Goal: Task Accomplishment & Management: Complete application form

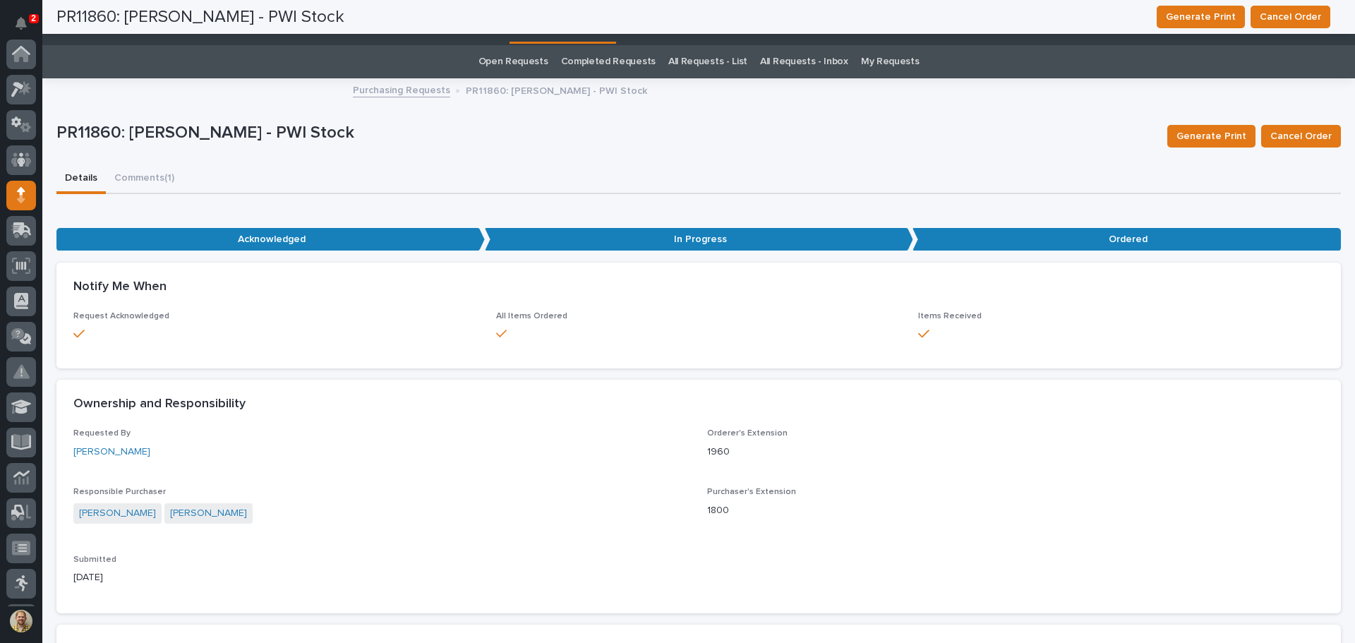
scroll to position [141, 0]
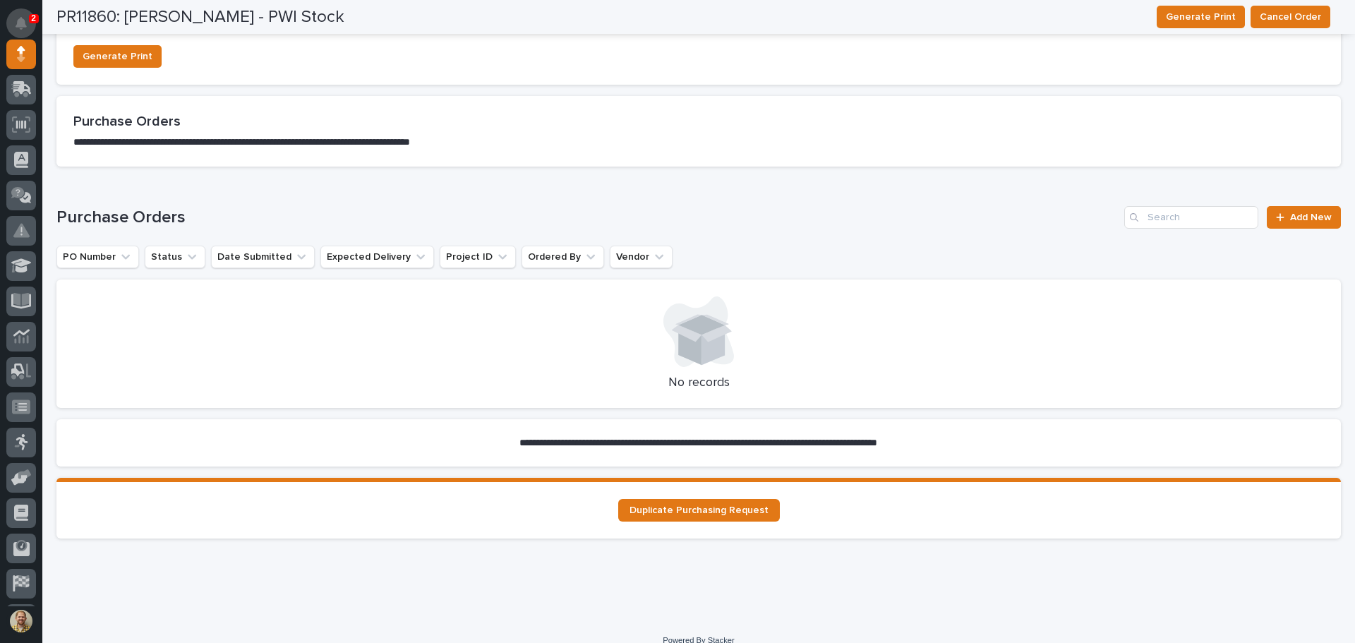
click at [22, 13] on button "Notifications" at bounding box center [21, 23] width 30 height 30
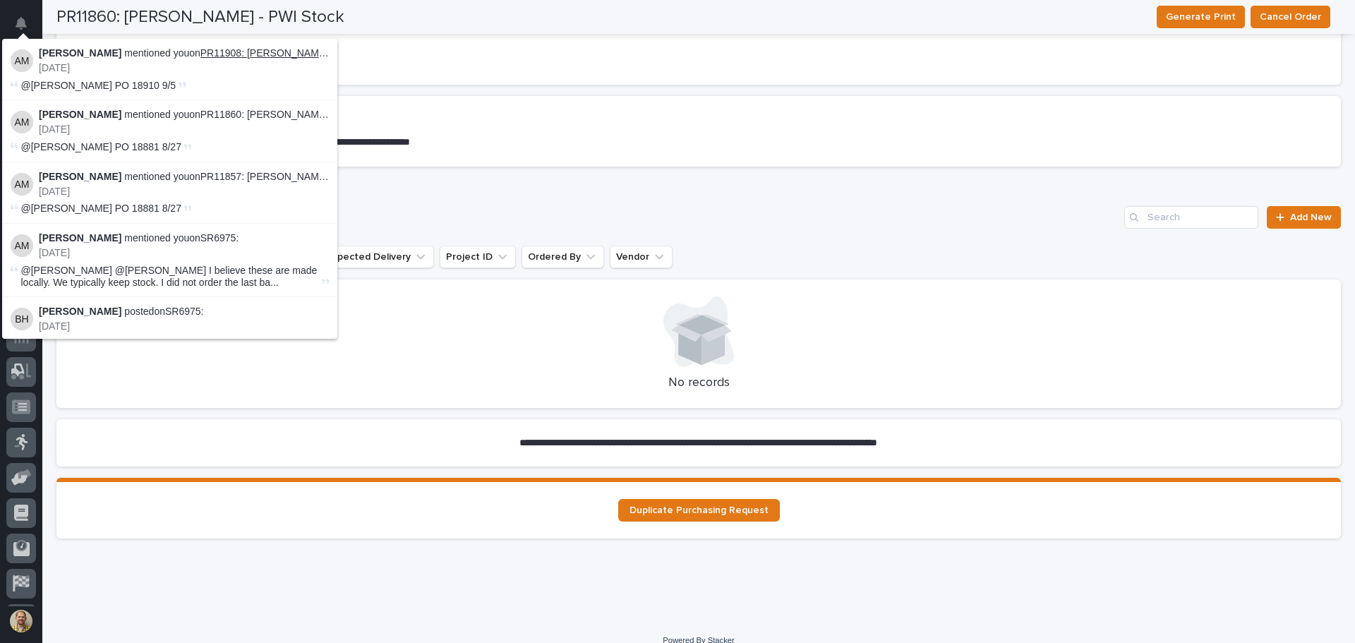
click at [258, 52] on link "PR11908: Kenny Beachy - PWI Stock" at bounding box center [291, 52] width 183 height 11
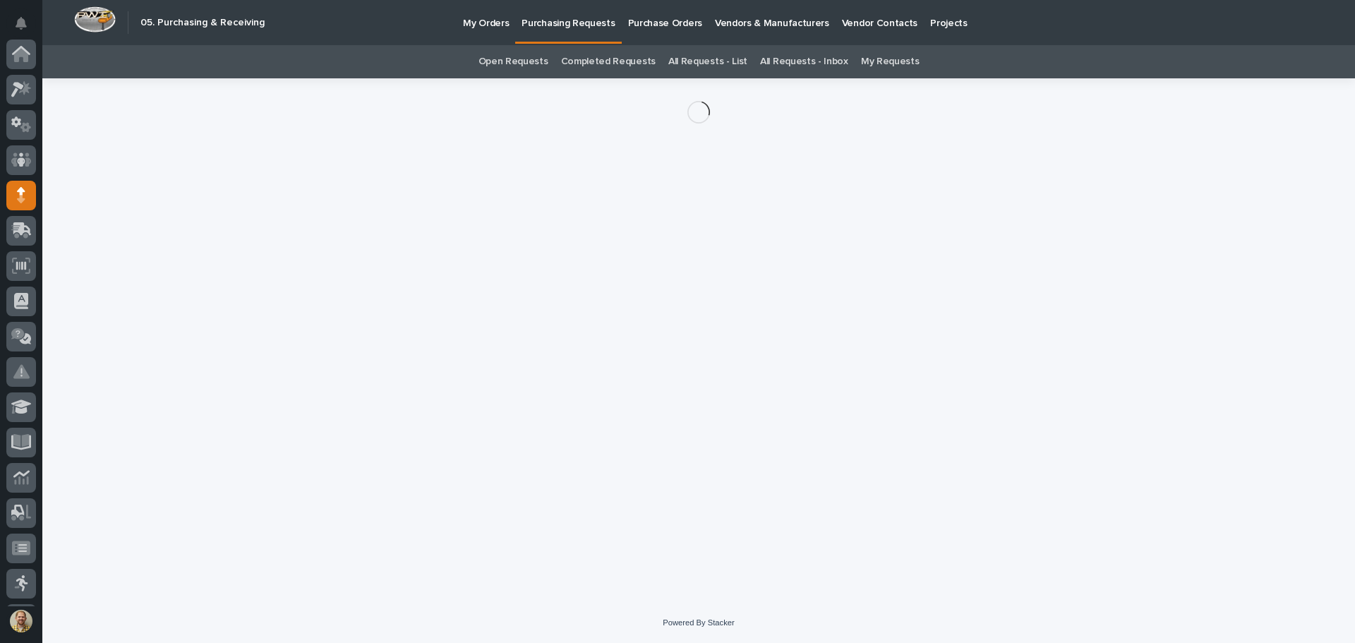
scroll to position [141, 0]
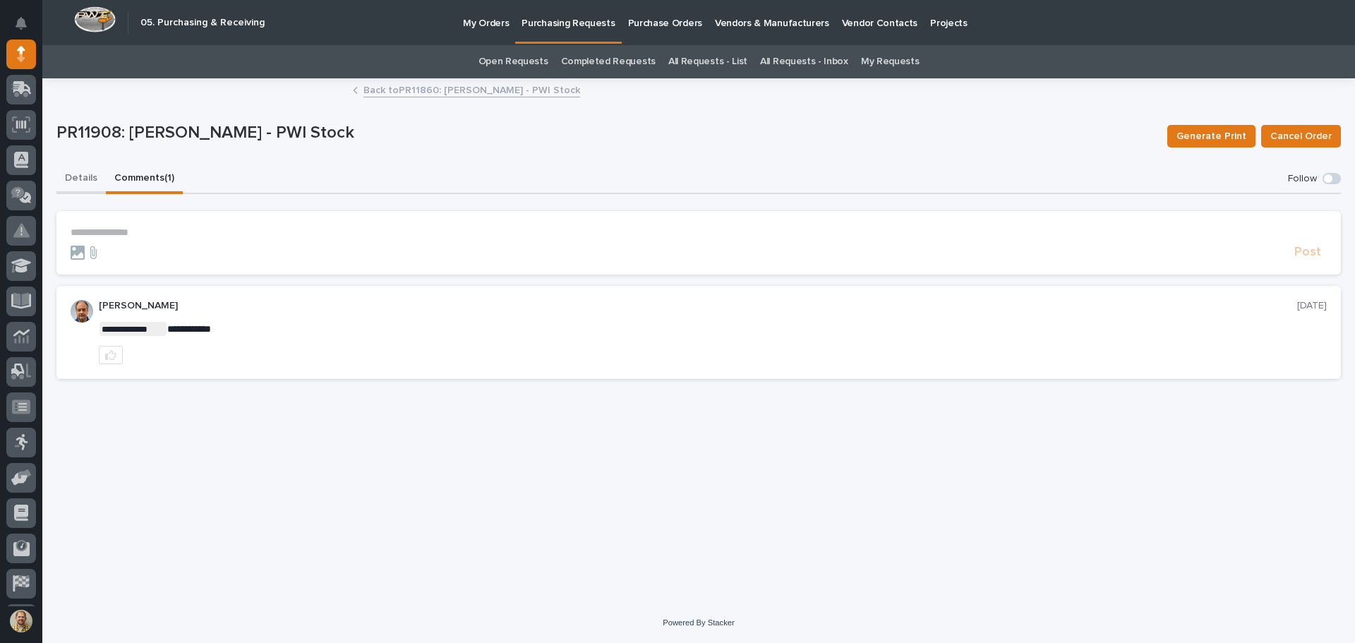
click at [59, 170] on button "Details" at bounding box center [80, 179] width 49 height 30
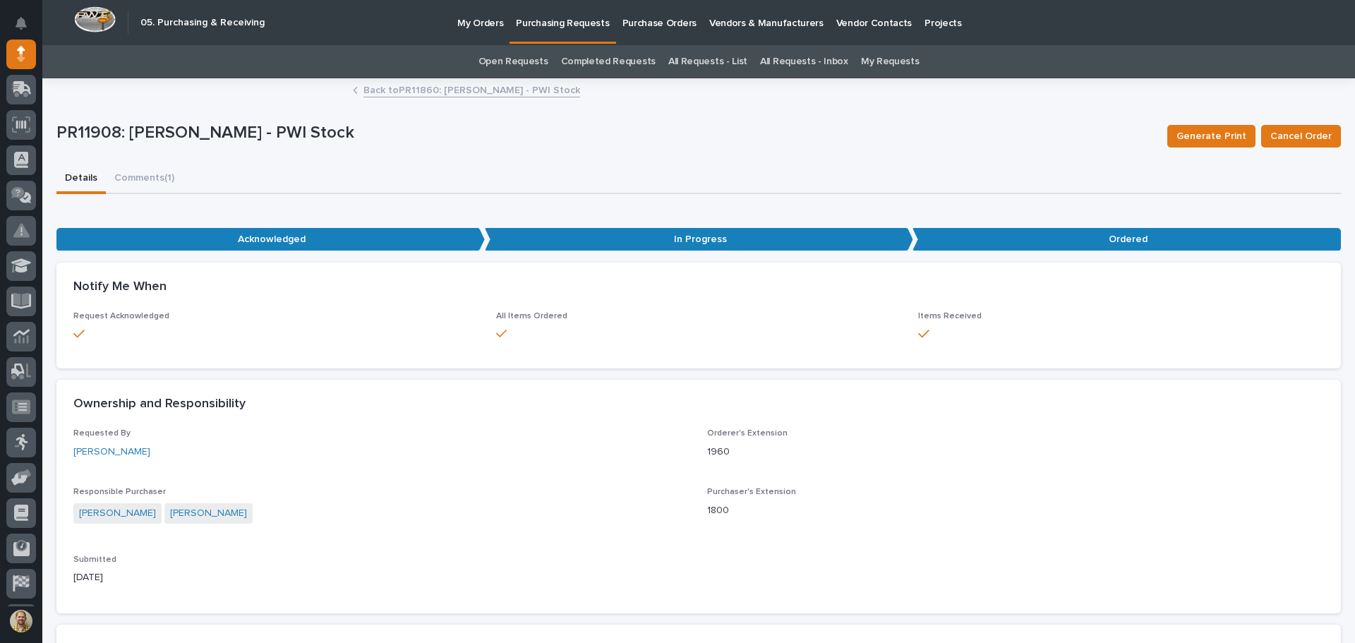
click at [380, 88] on link "Back to PR11860: Kenny Beachy - PWI Stock" at bounding box center [472, 89] width 217 height 16
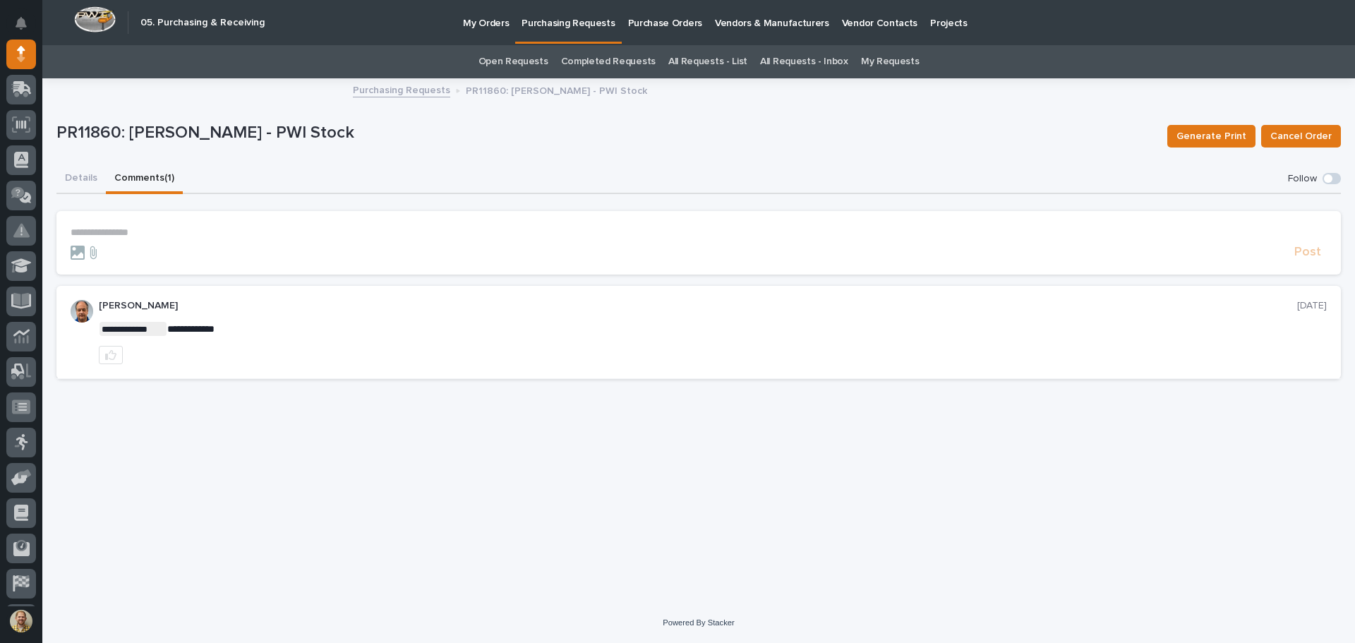
click at [140, 186] on button "Comments (1)" at bounding box center [144, 179] width 77 height 30
click at [82, 175] on button "Details" at bounding box center [80, 179] width 49 height 30
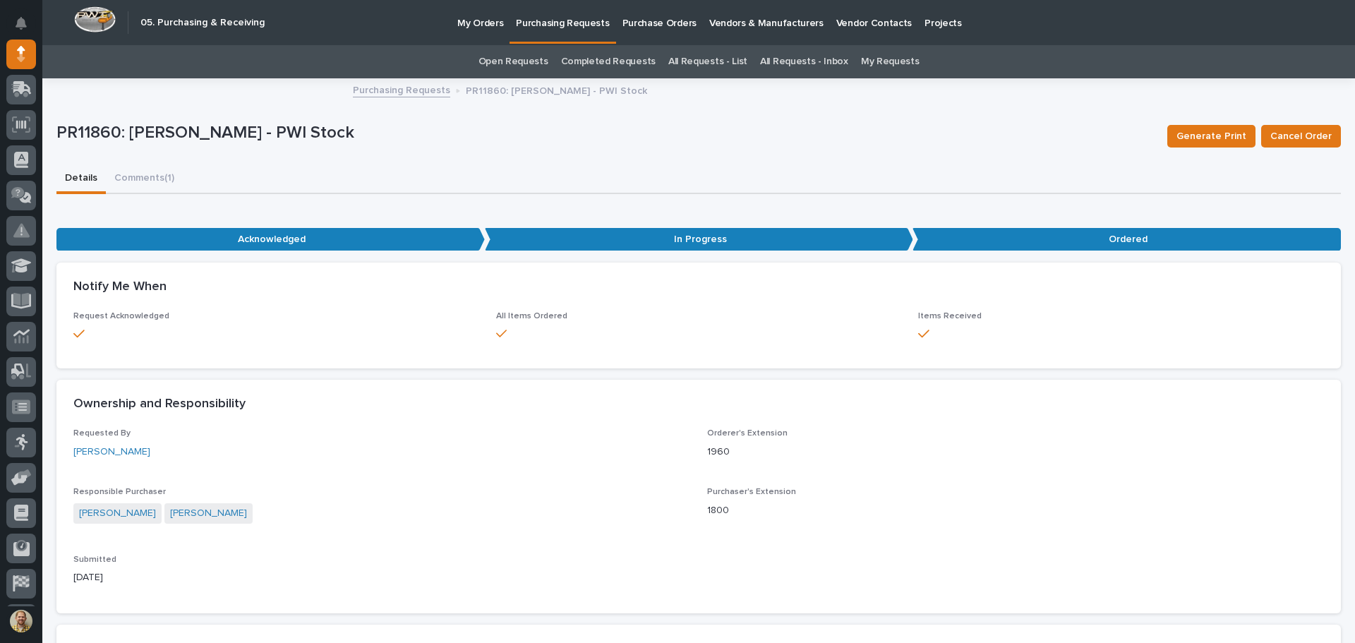
click at [393, 88] on link "Purchasing Requests" at bounding box center [401, 89] width 97 height 16
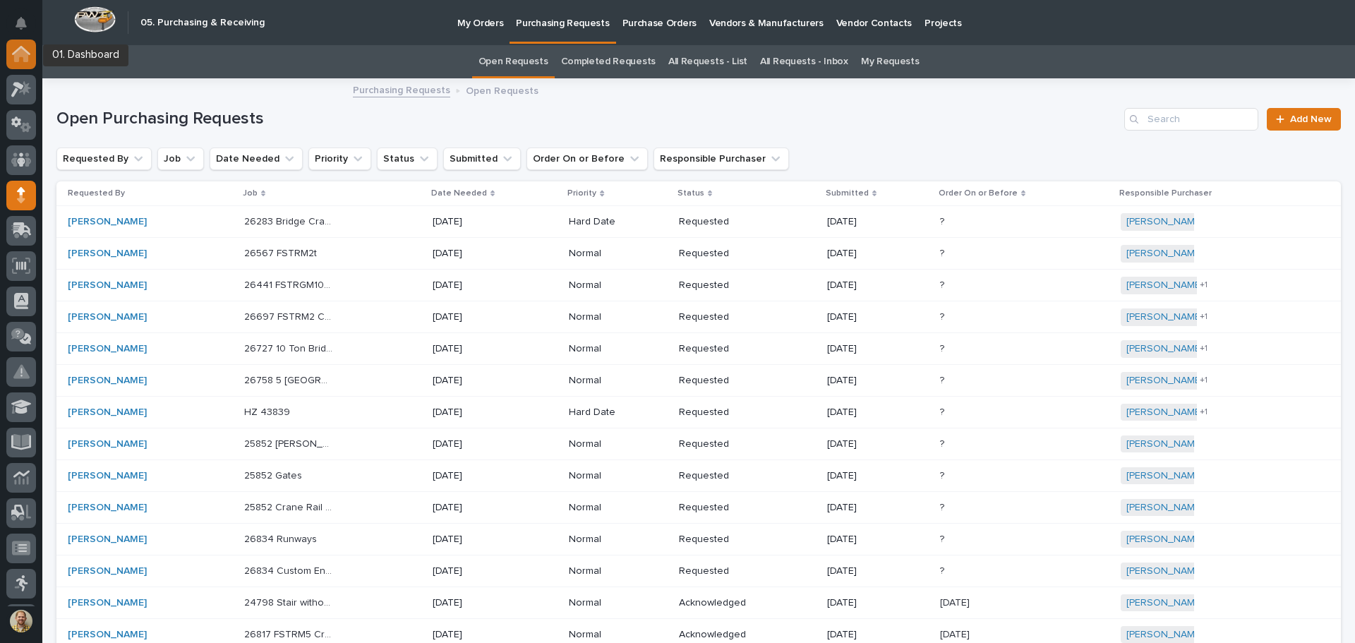
click at [20, 66] on div at bounding box center [21, 55] width 30 height 30
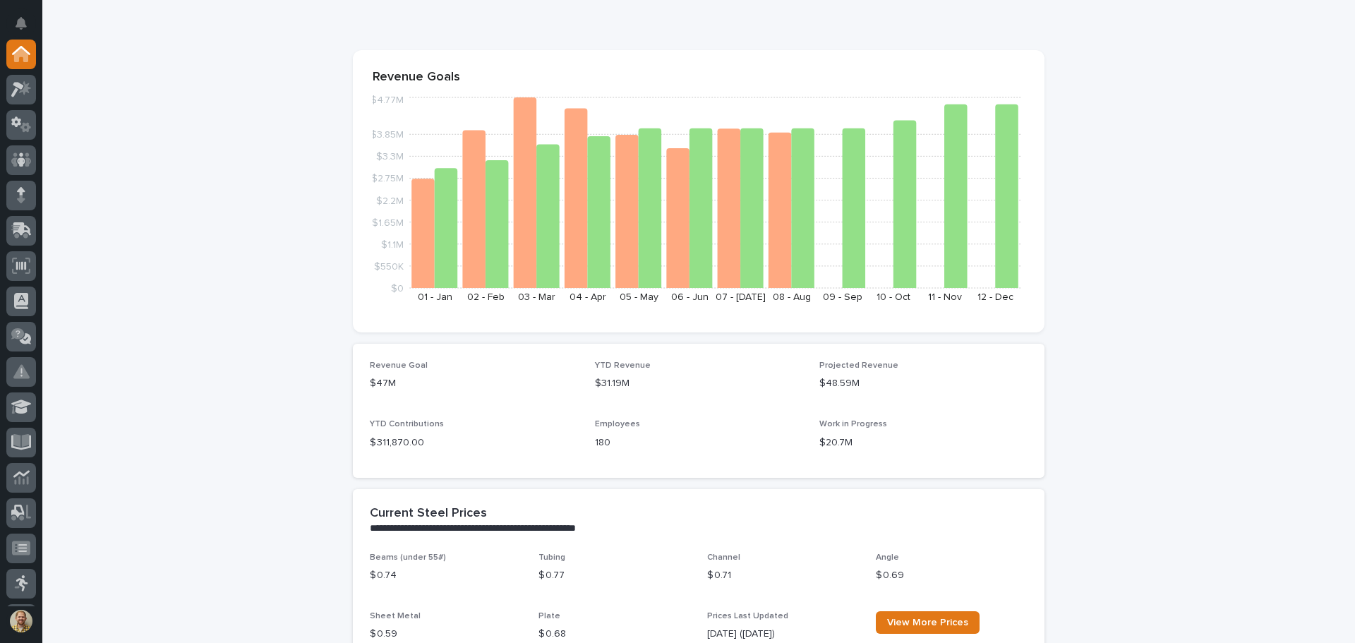
scroll to position [282, 0]
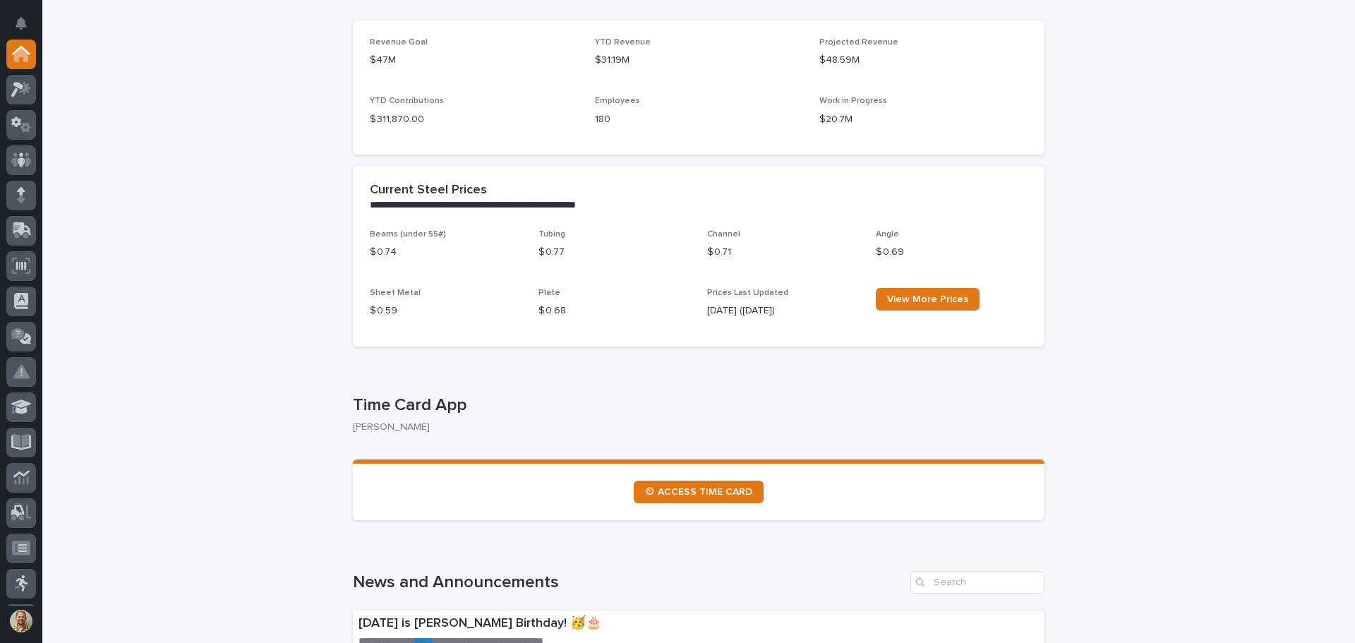
scroll to position [424, 0]
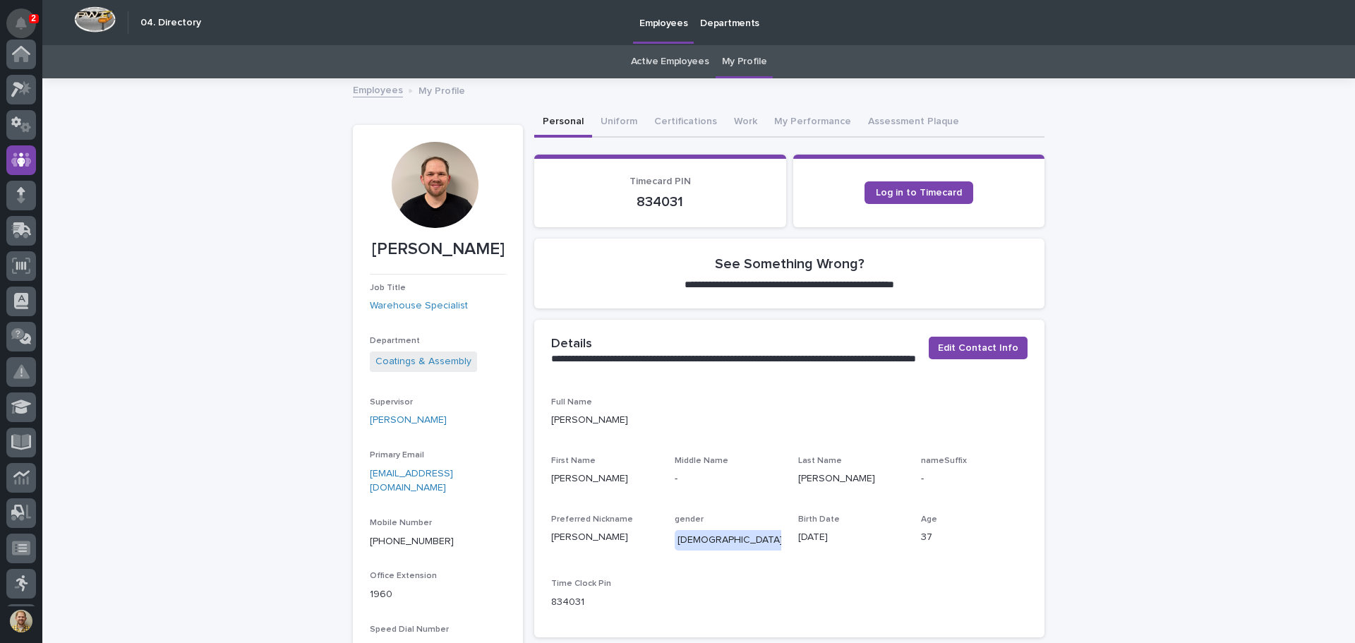
scroll to position [106, 0]
click at [19, 30] on button "Notifications" at bounding box center [21, 23] width 30 height 30
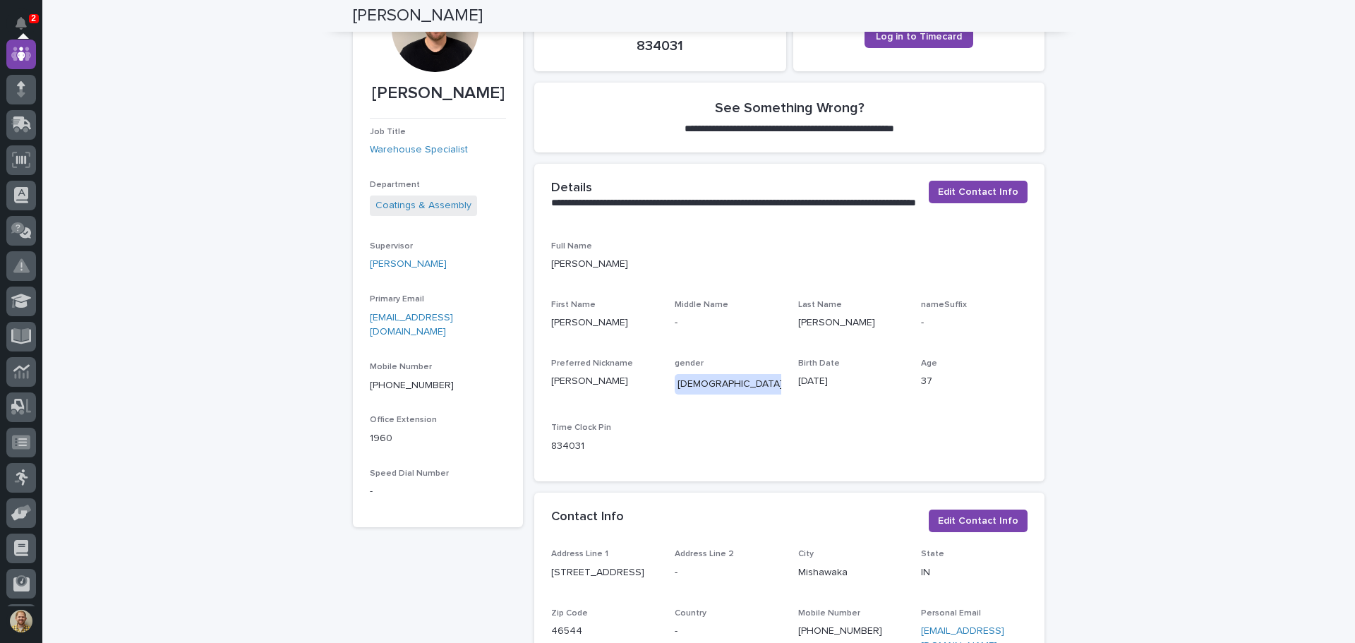
scroll to position [150, 0]
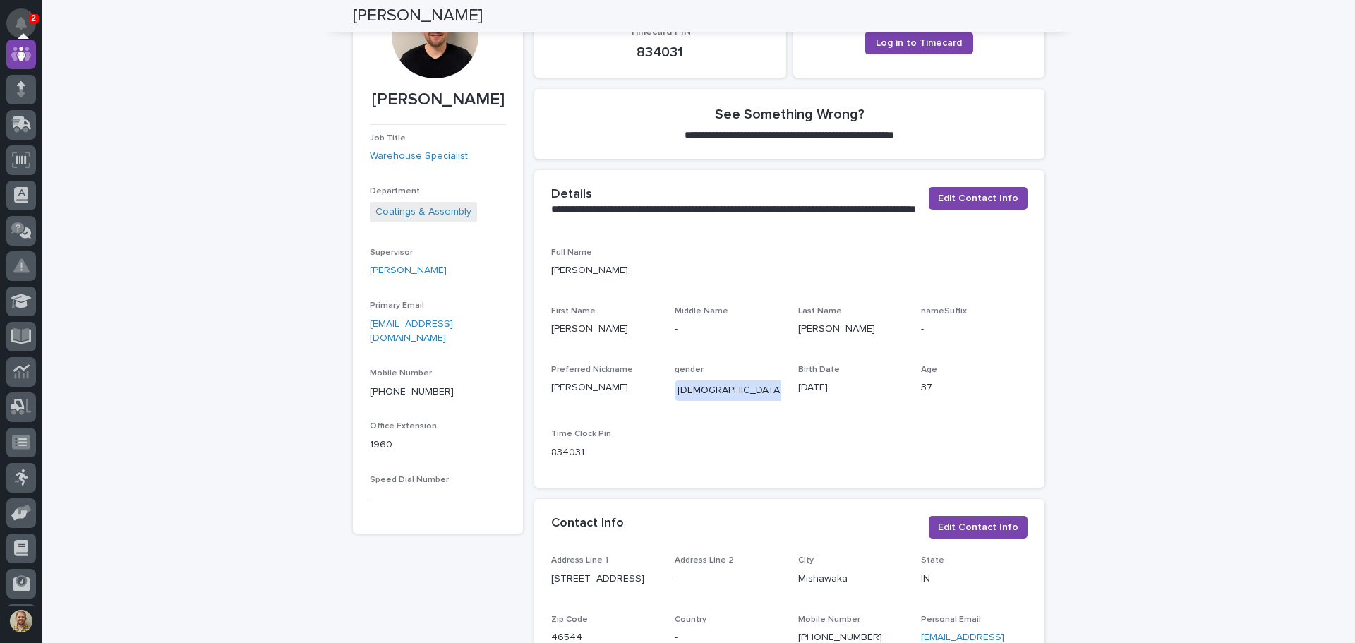
click at [23, 21] on icon "Notifications" at bounding box center [21, 23] width 11 height 13
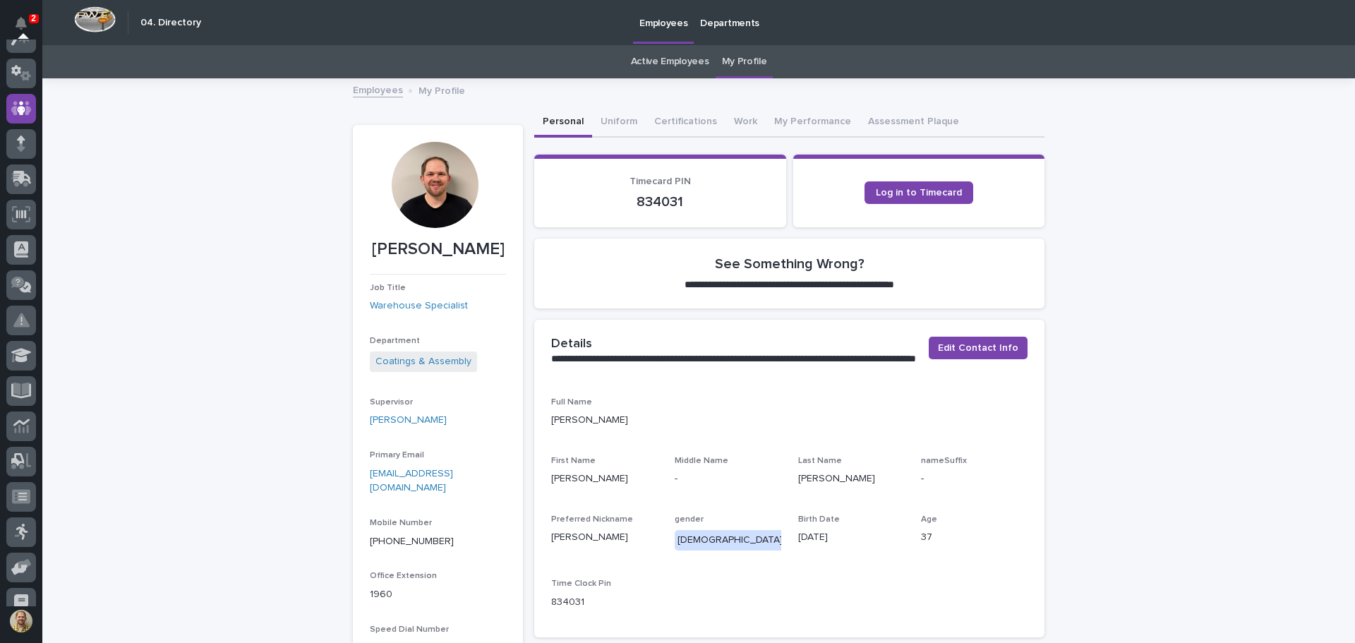
scroll to position [0, 0]
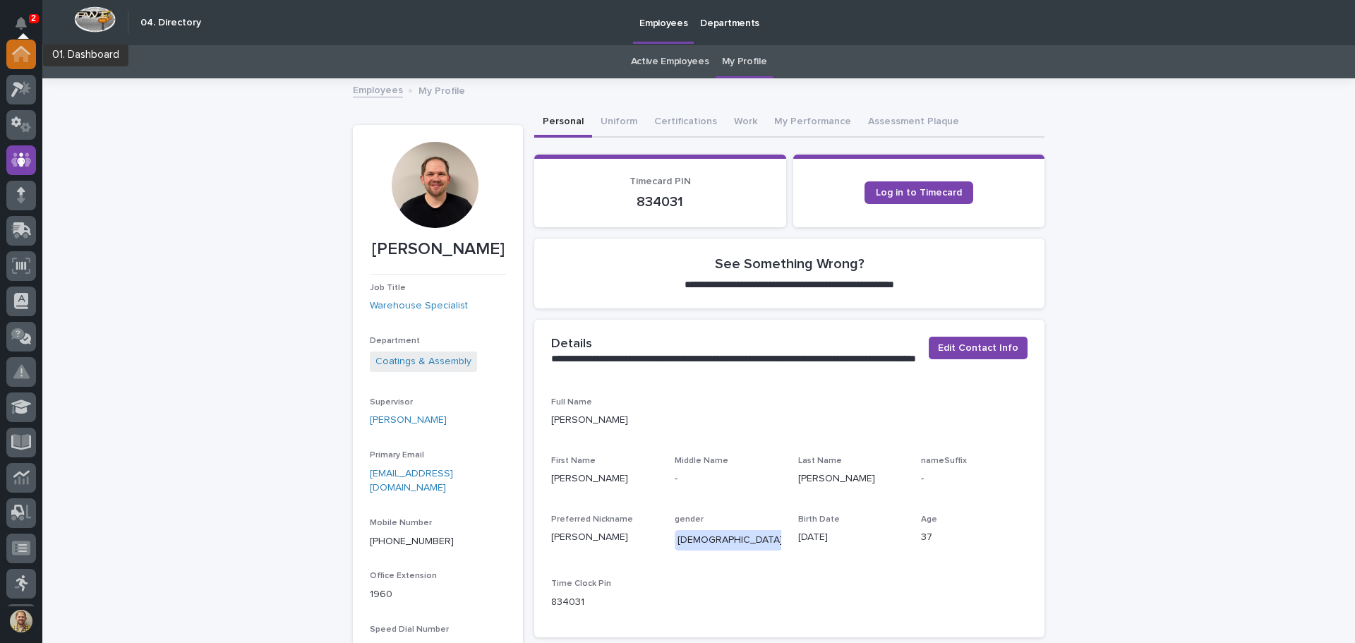
click at [18, 56] on icon at bounding box center [21, 55] width 14 height 14
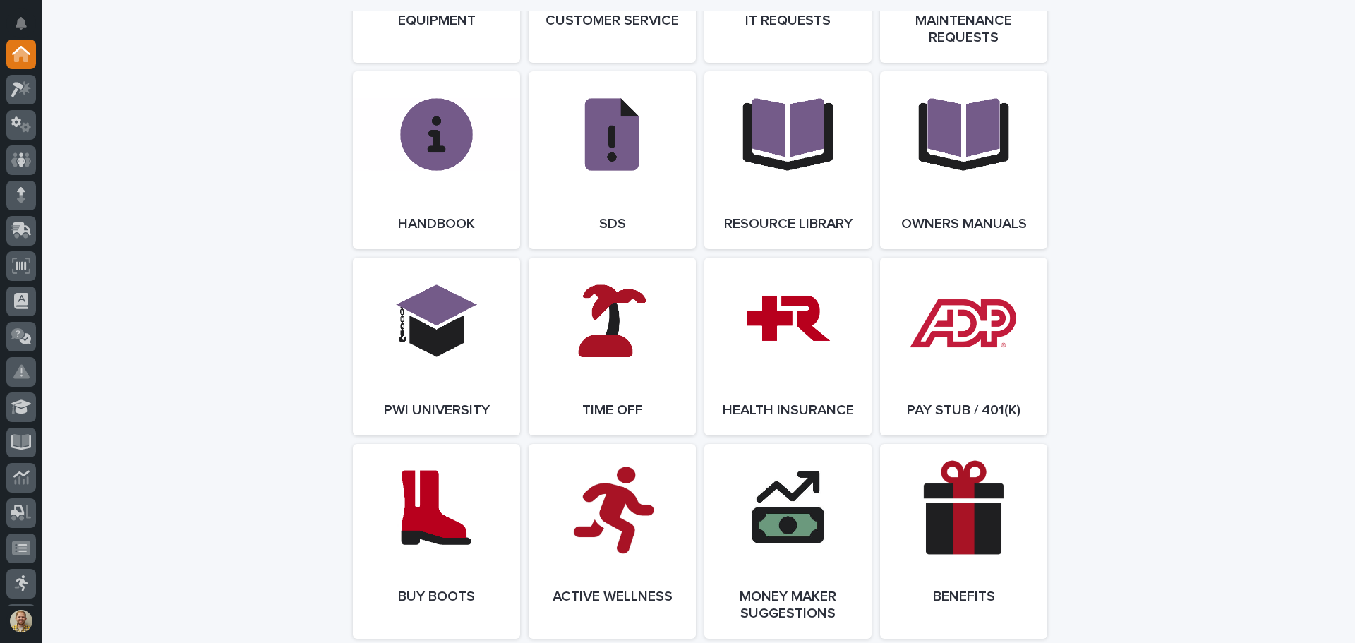
scroll to position [1765, 0]
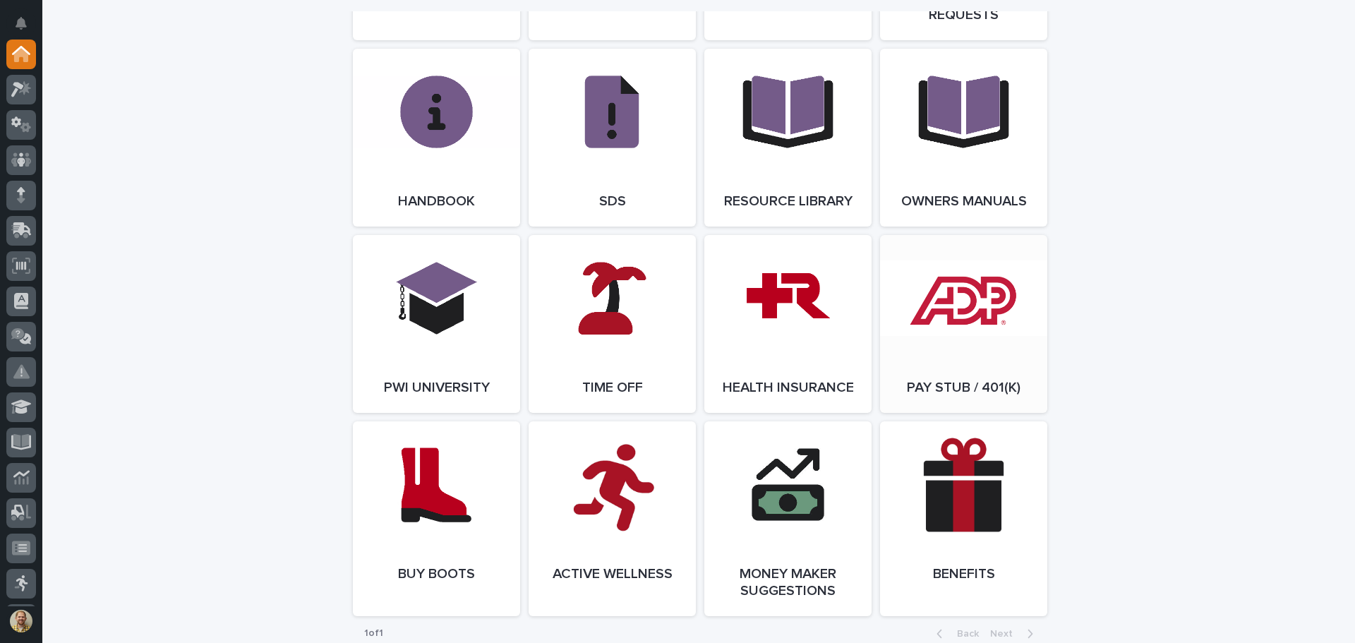
click at [931, 305] on link "Open Link" at bounding box center [963, 324] width 167 height 178
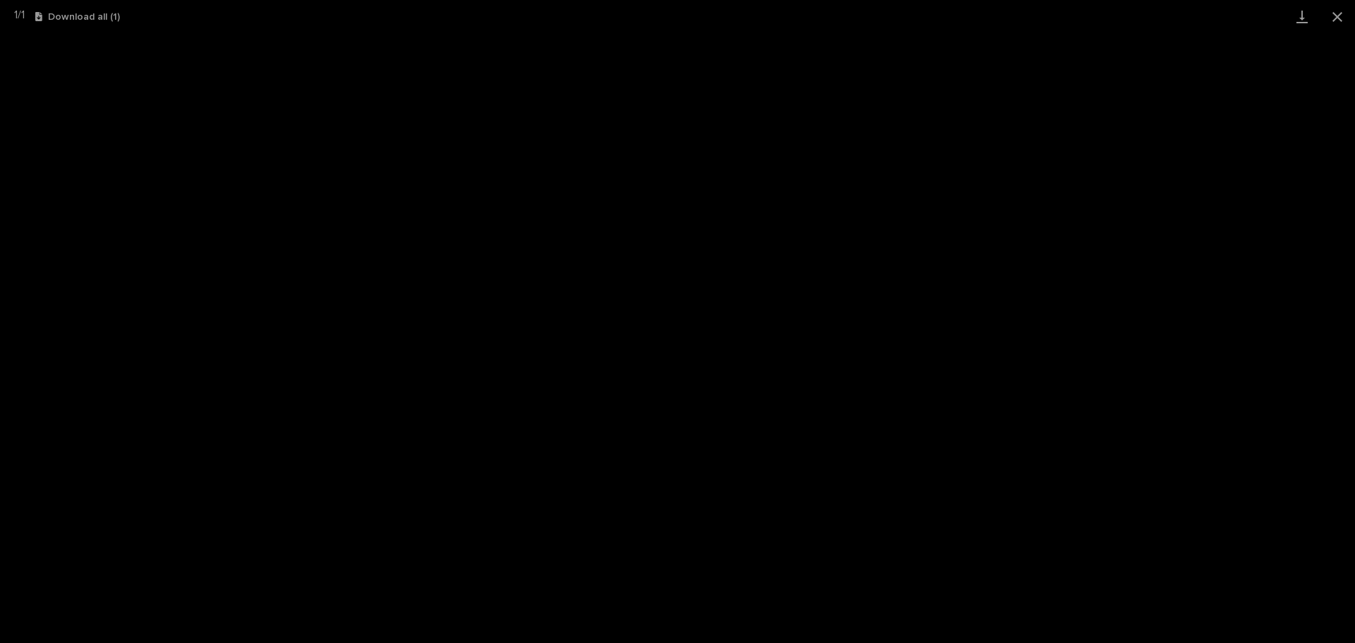
scroll to position [174, 0]
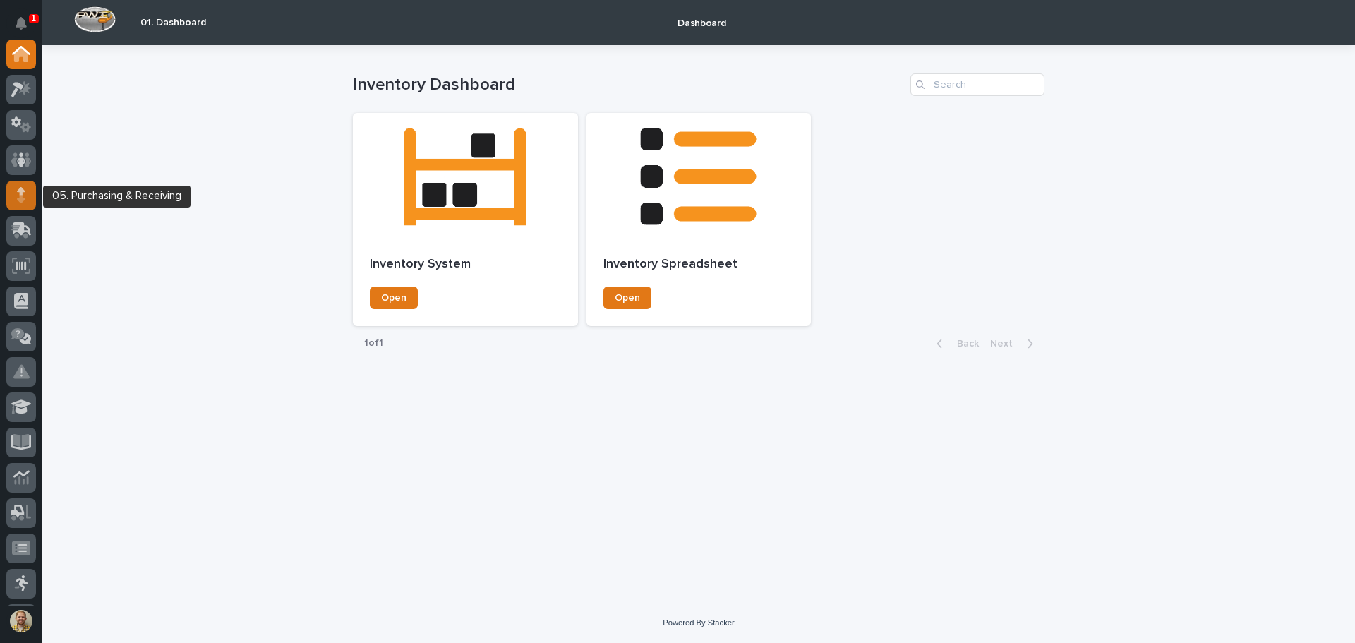
click at [20, 207] on div at bounding box center [21, 196] width 30 height 30
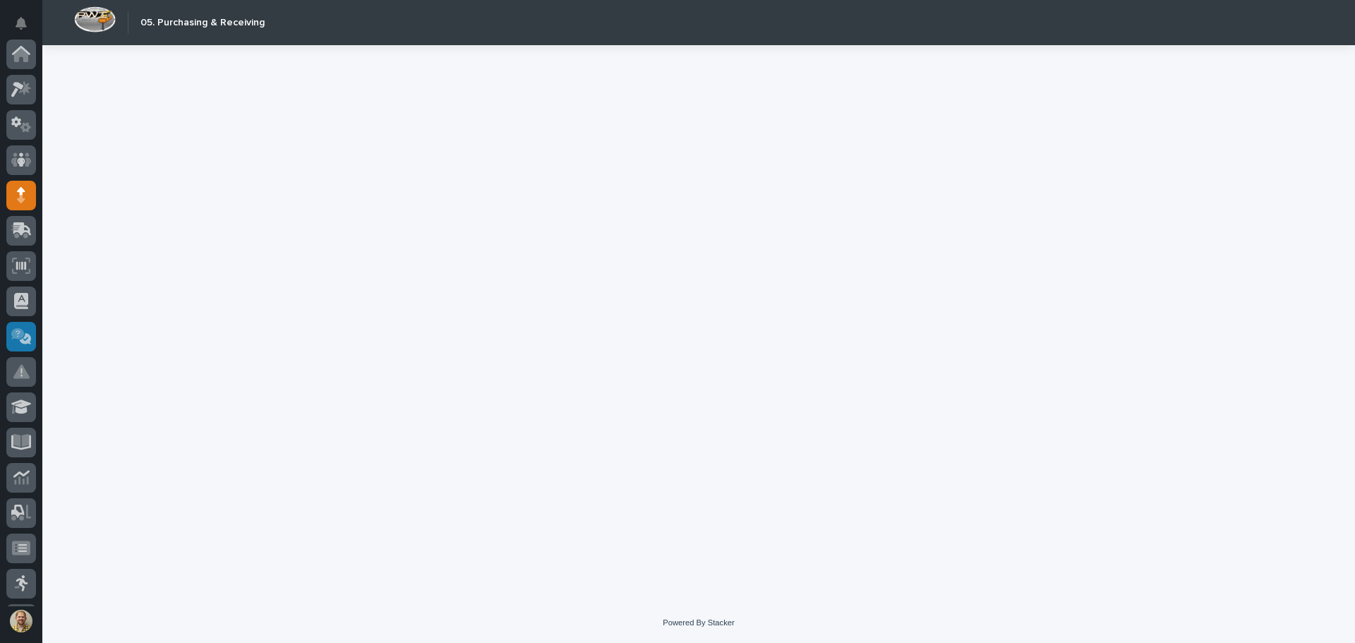
scroll to position [141, 0]
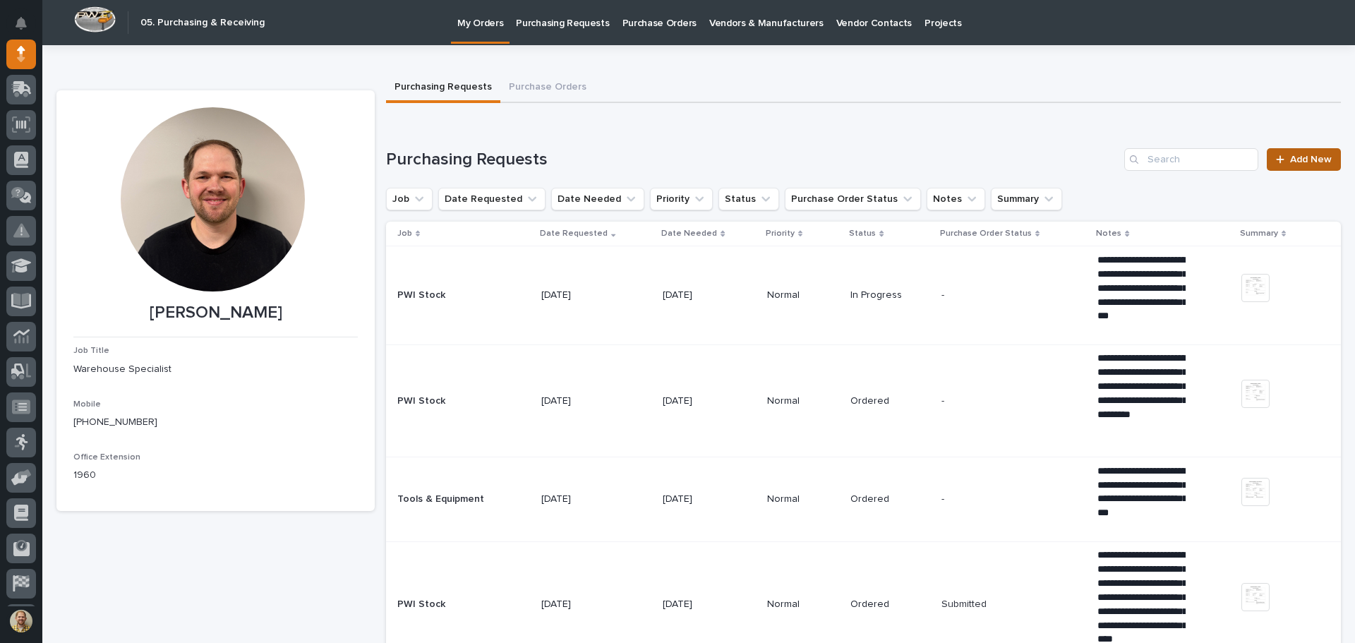
click at [1308, 160] on span "Add New" at bounding box center [1311, 160] width 42 height 10
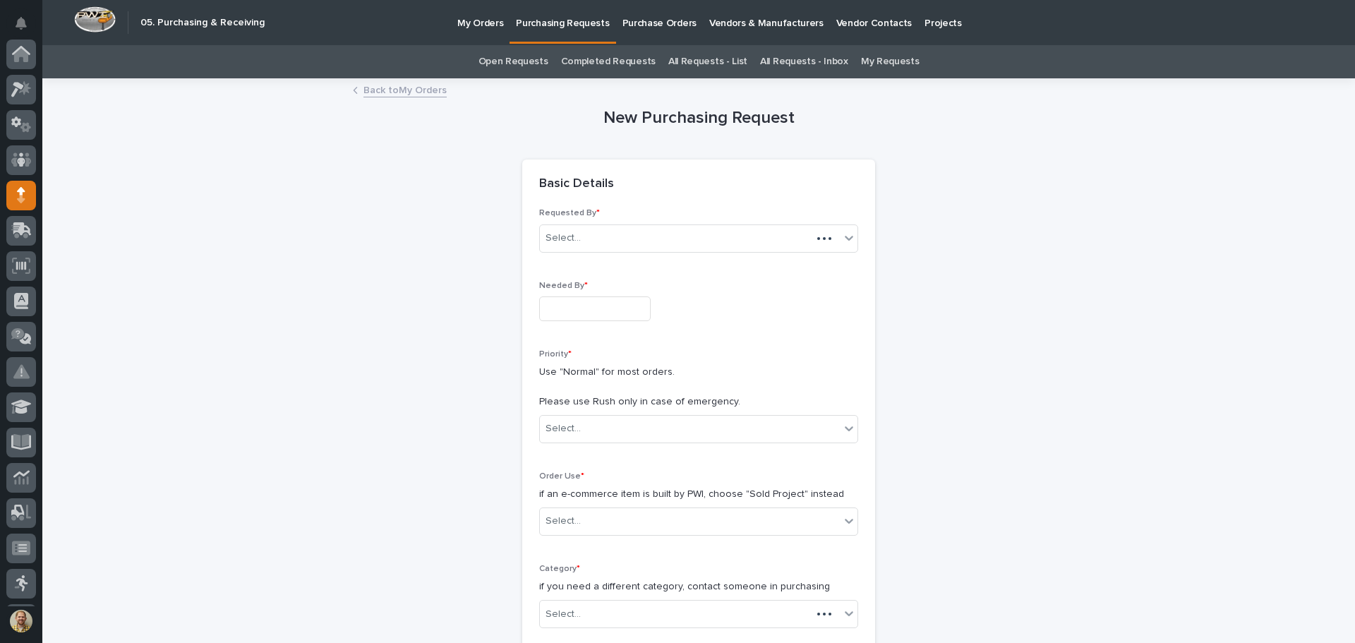
scroll to position [141, 0]
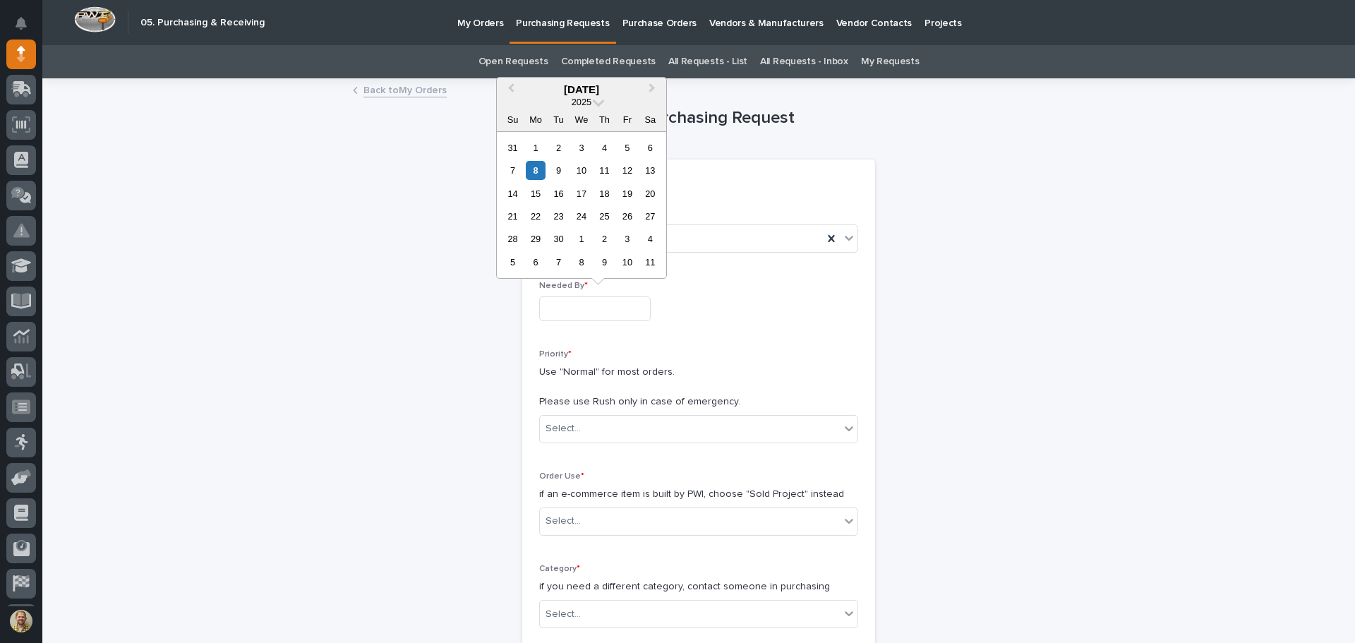
click at [568, 313] on input "text" at bounding box center [595, 308] width 112 height 25
click at [583, 169] on div "10" at bounding box center [581, 170] width 19 height 19
type input "**********"
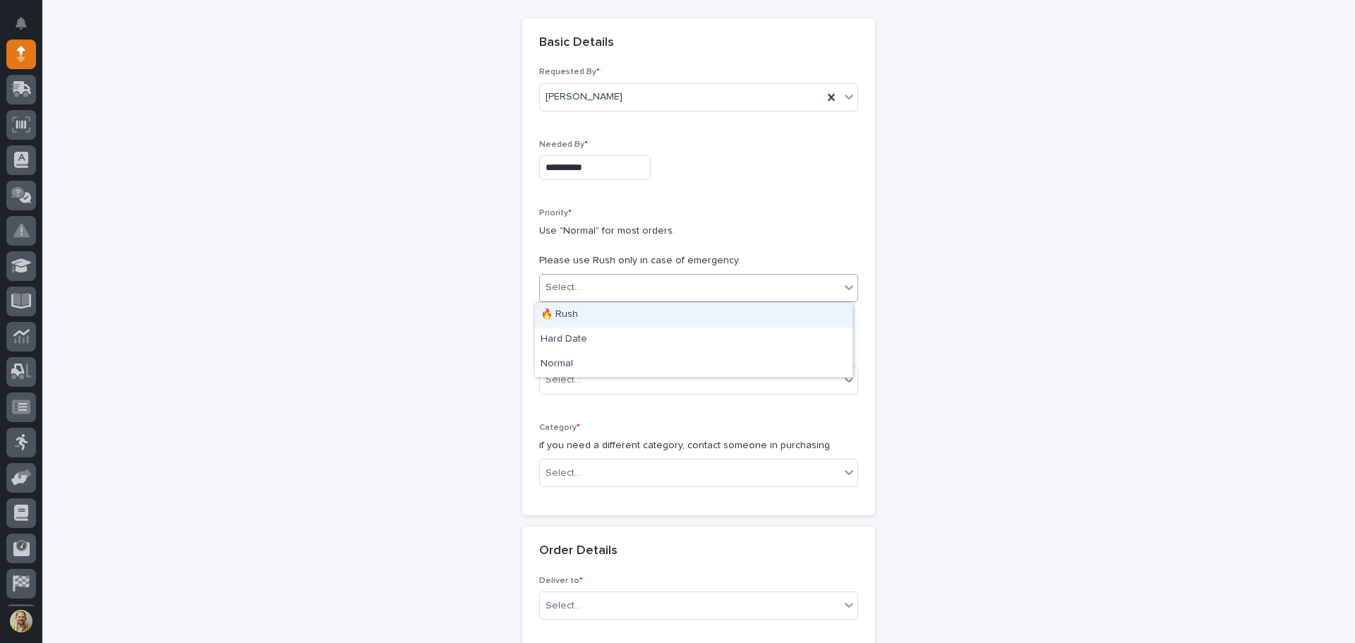
click at [569, 293] on div "Select..." at bounding box center [563, 287] width 35 height 15
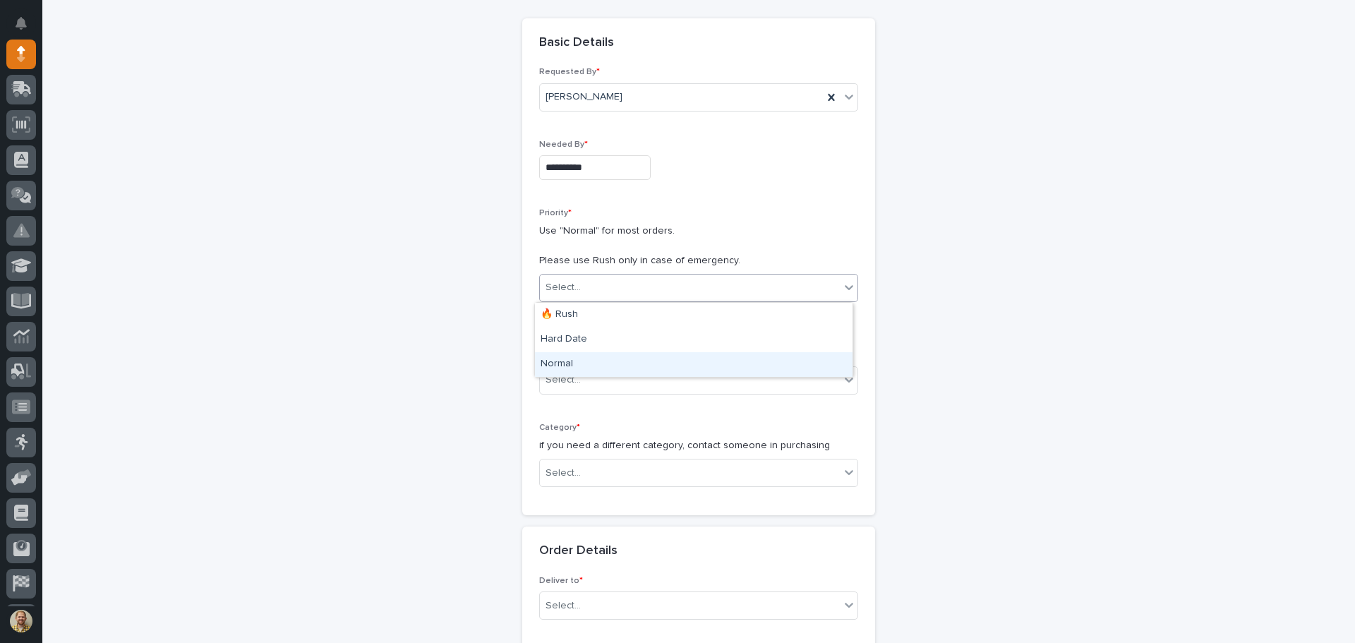
click at [582, 371] on div "Normal" at bounding box center [694, 364] width 318 height 25
click at [582, 374] on div "Select..." at bounding box center [690, 379] width 300 height 23
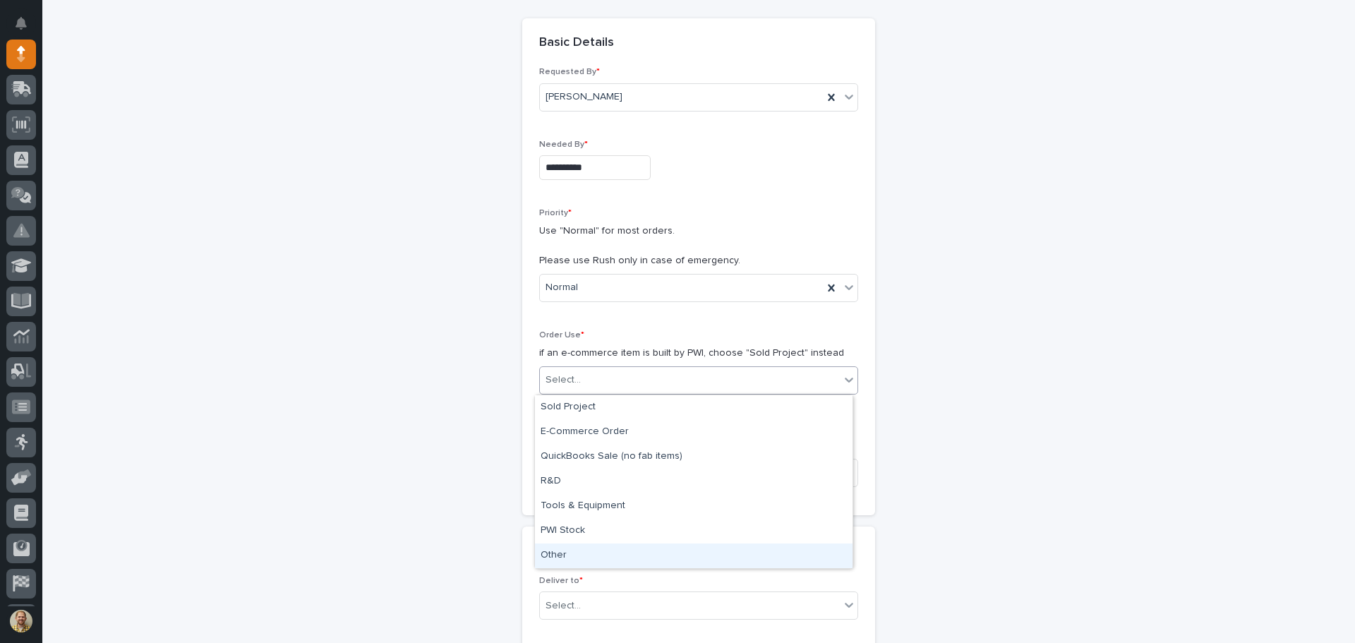
drag, startPoint x: 568, startPoint y: 542, endPoint x: 569, endPoint y: 553, distance: 11.4
click at [569, 553] on div "Other" at bounding box center [694, 556] width 318 height 25
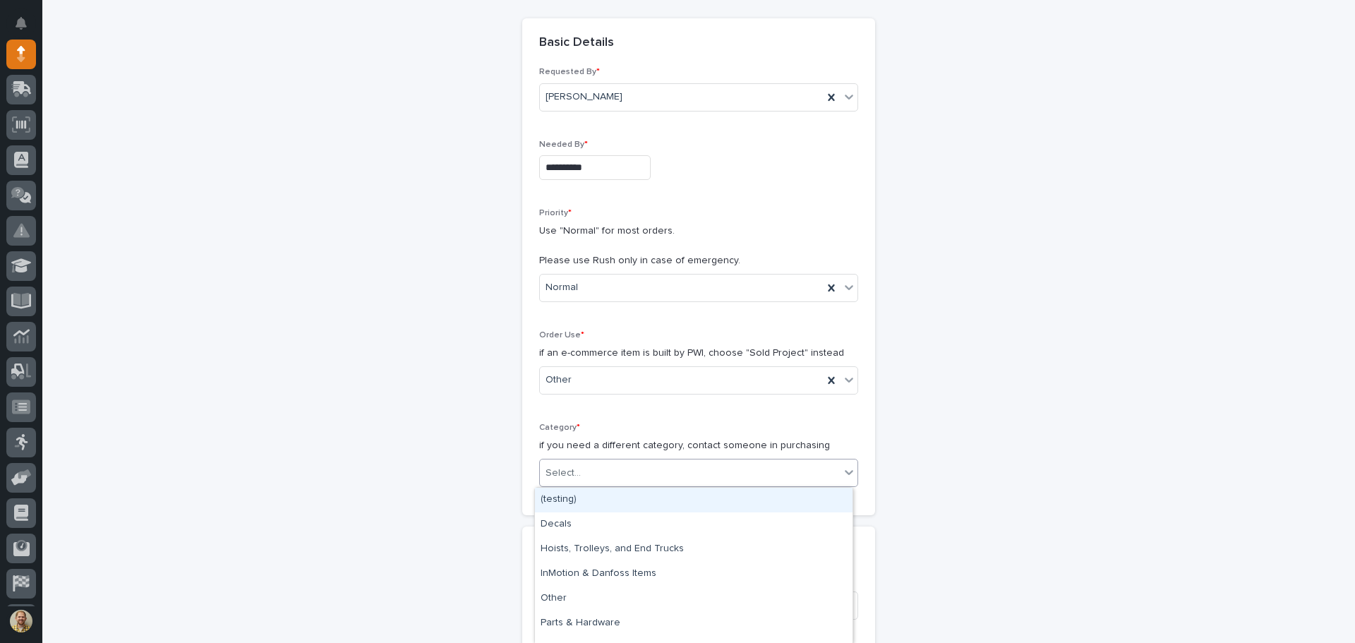
click at [586, 462] on div "Select..." at bounding box center [690, 473] width 300 height 23
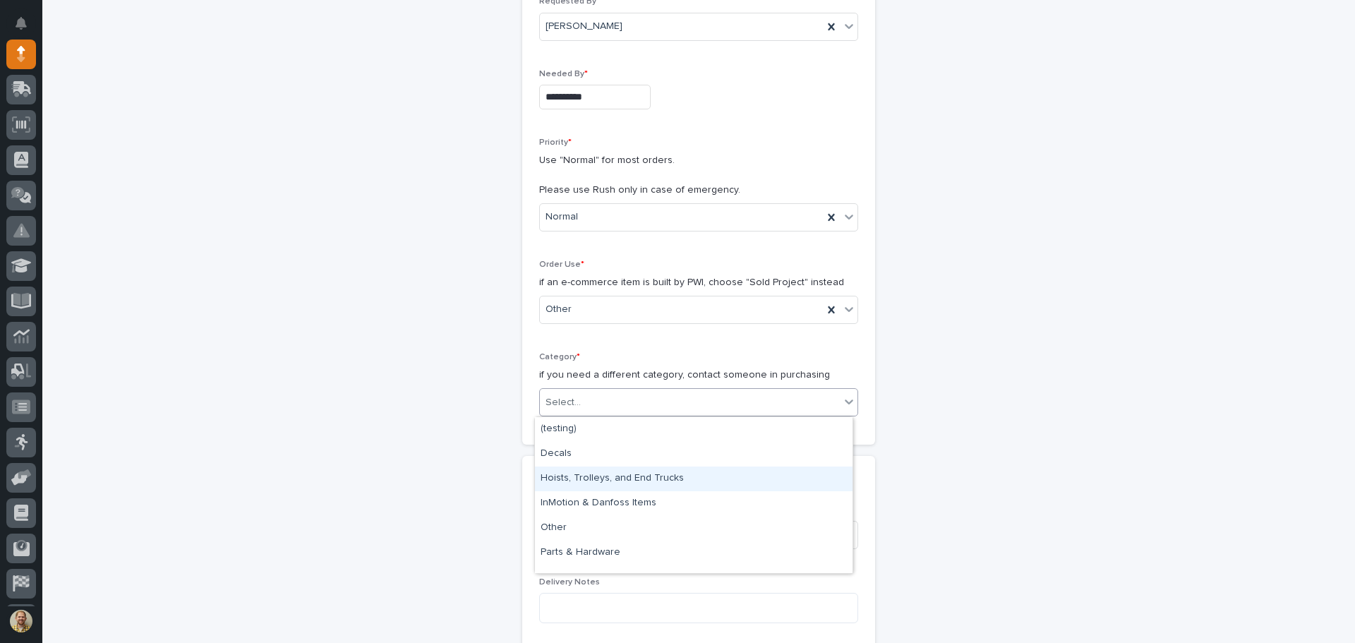
scroll to position [66, 0]
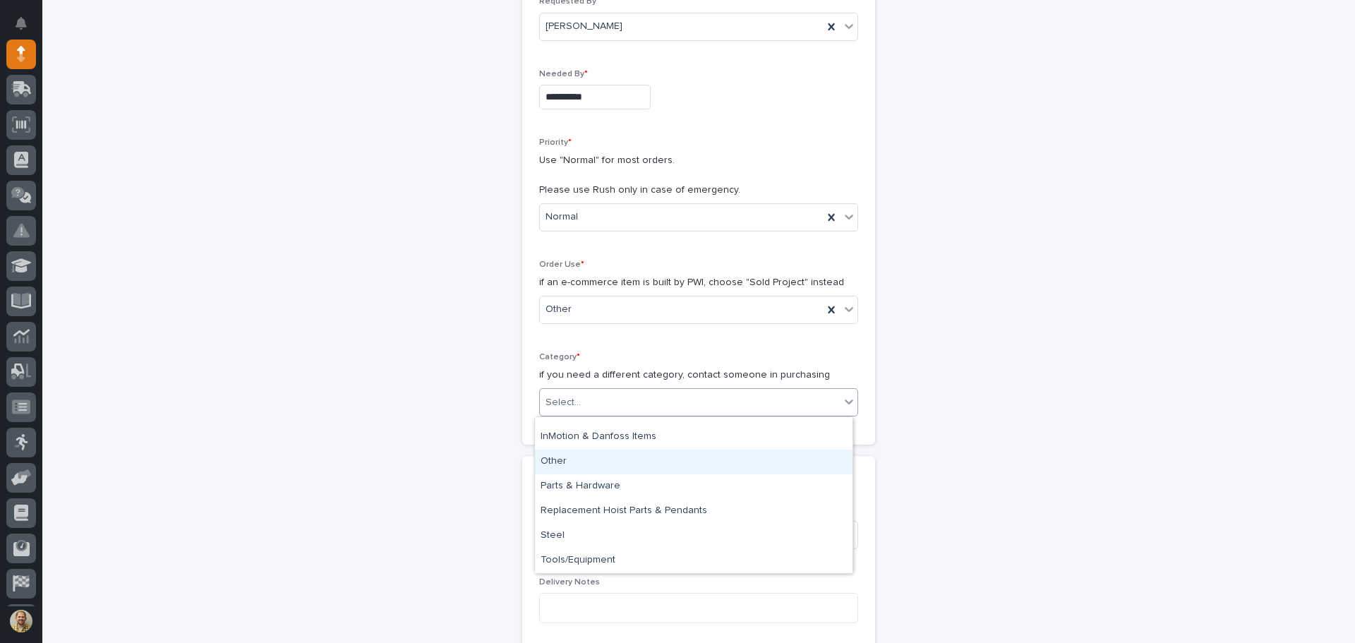
click at [583, 467] on div "Other" at bounding box center [694, 462] width 318 height 25
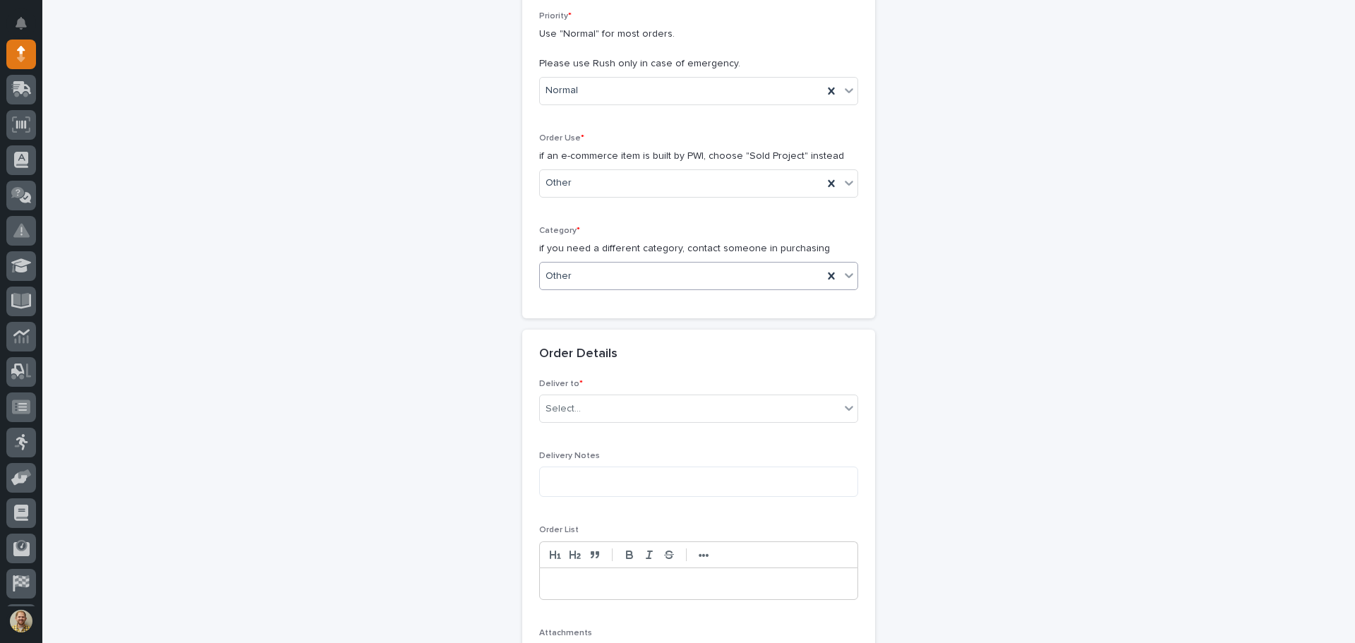
scroll to position [353, 0]
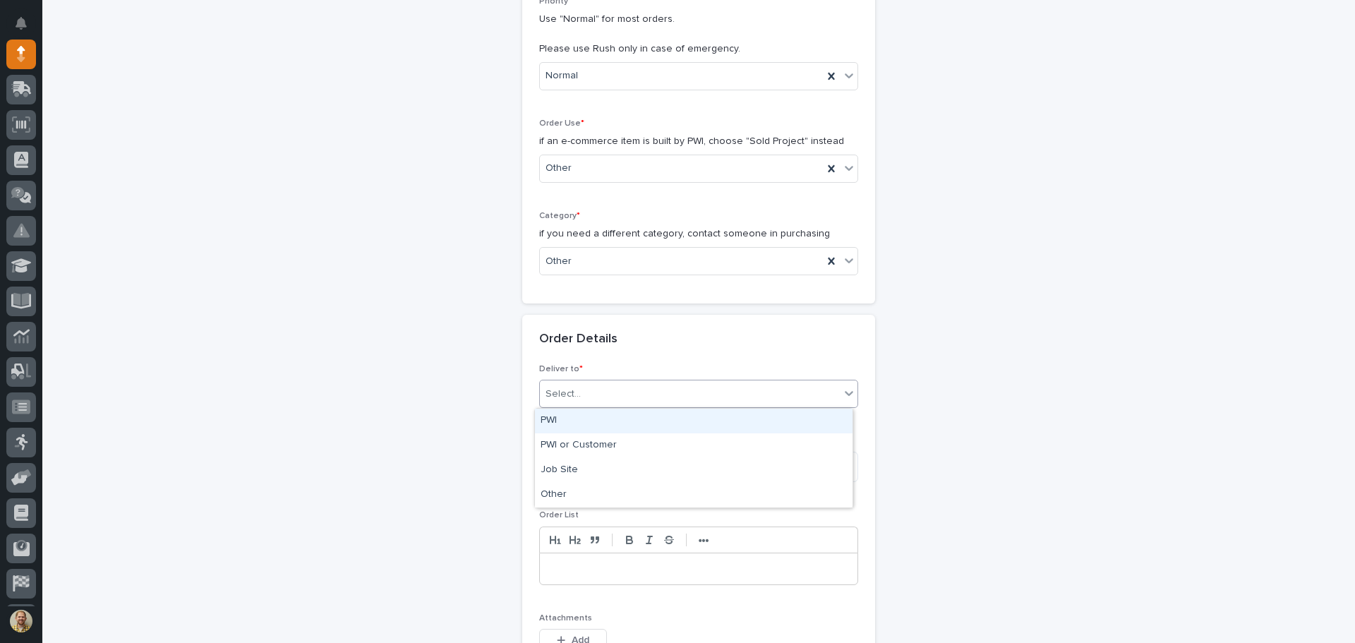
click at [605, 390] on div "Select..." at bounding box center [690, 394] width 300 height 23
click at [591, 421] on div "PWI" at bounding box center [694, 421] width 318 height 25
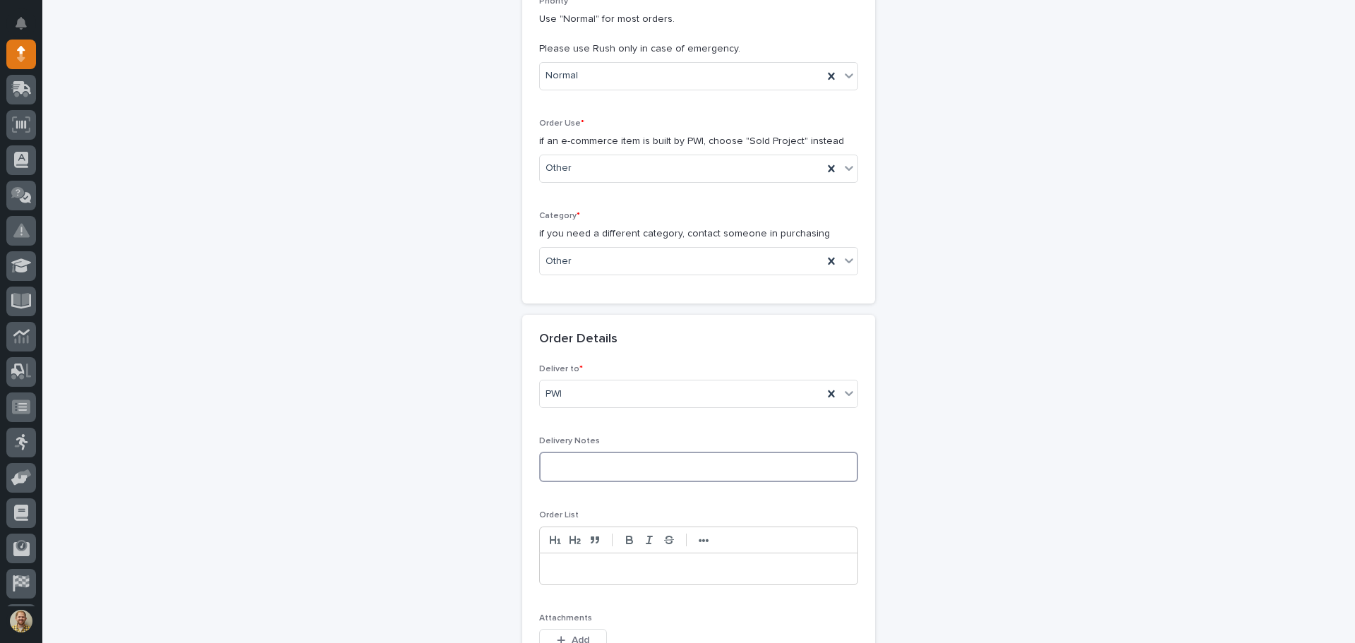
click at [596, 473] on textarea at bounding box center [698, 467] width 319 height 30
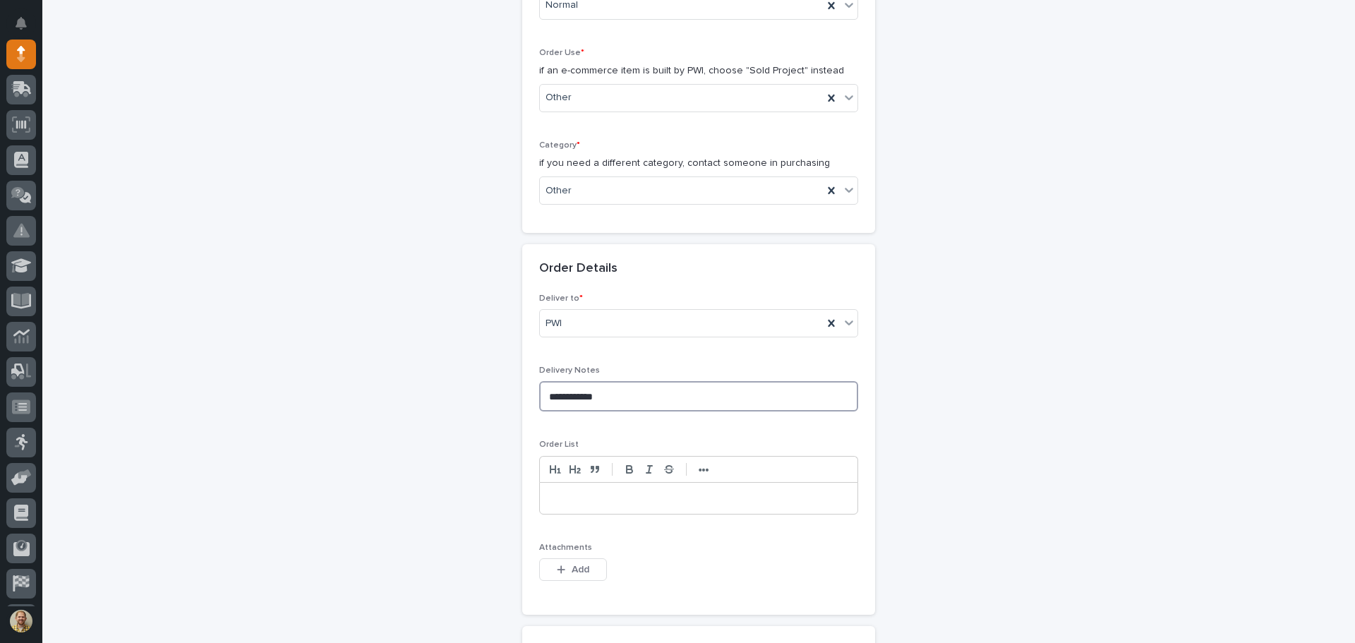
type textarea "**********"
click at [591, 491] on p at bounding box center [699, 498] width 296 height 14
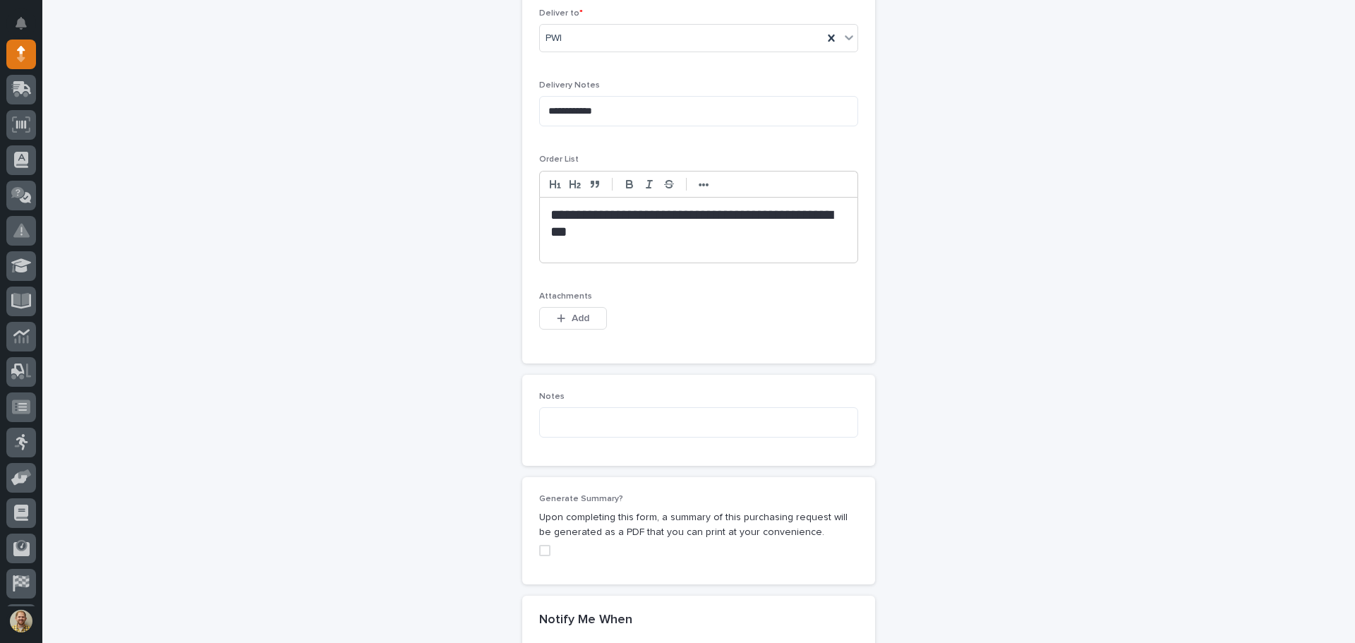
scroll to position [723, 0]
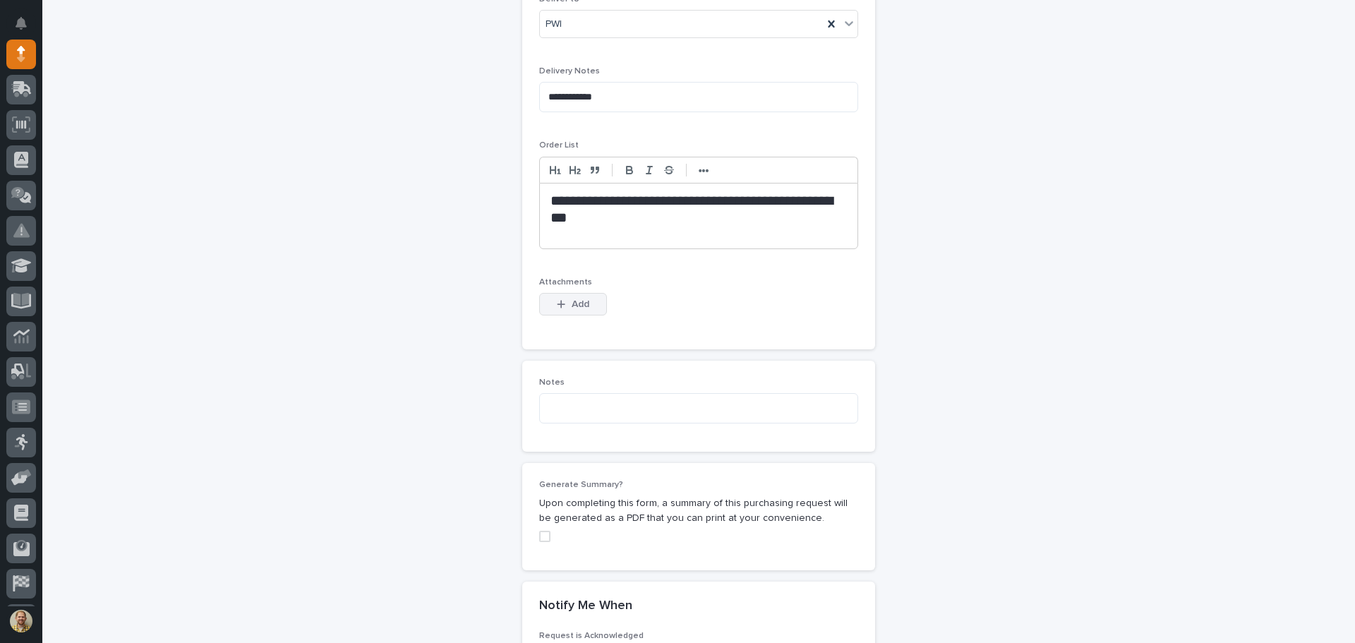
click at [560, 305] on div "button" at bounding box center [564, 304] width 14 height 10
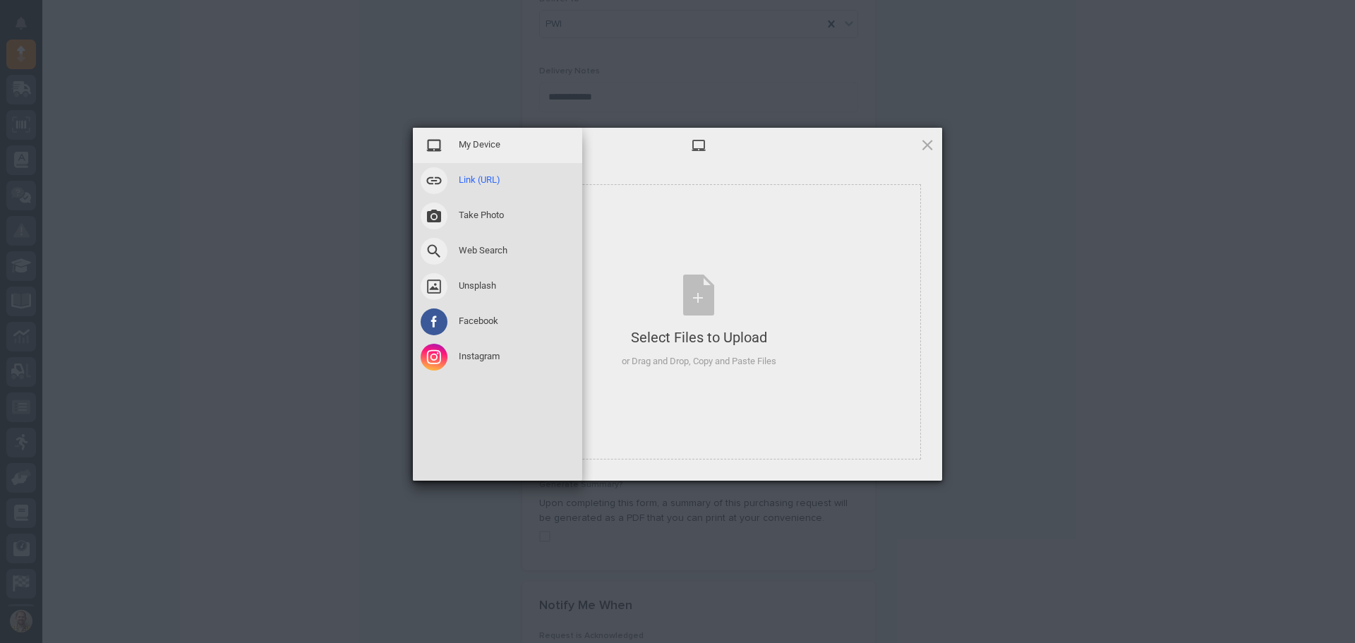
click at [430, 186] on span at bounding box center [434, 180] width 27 height 27
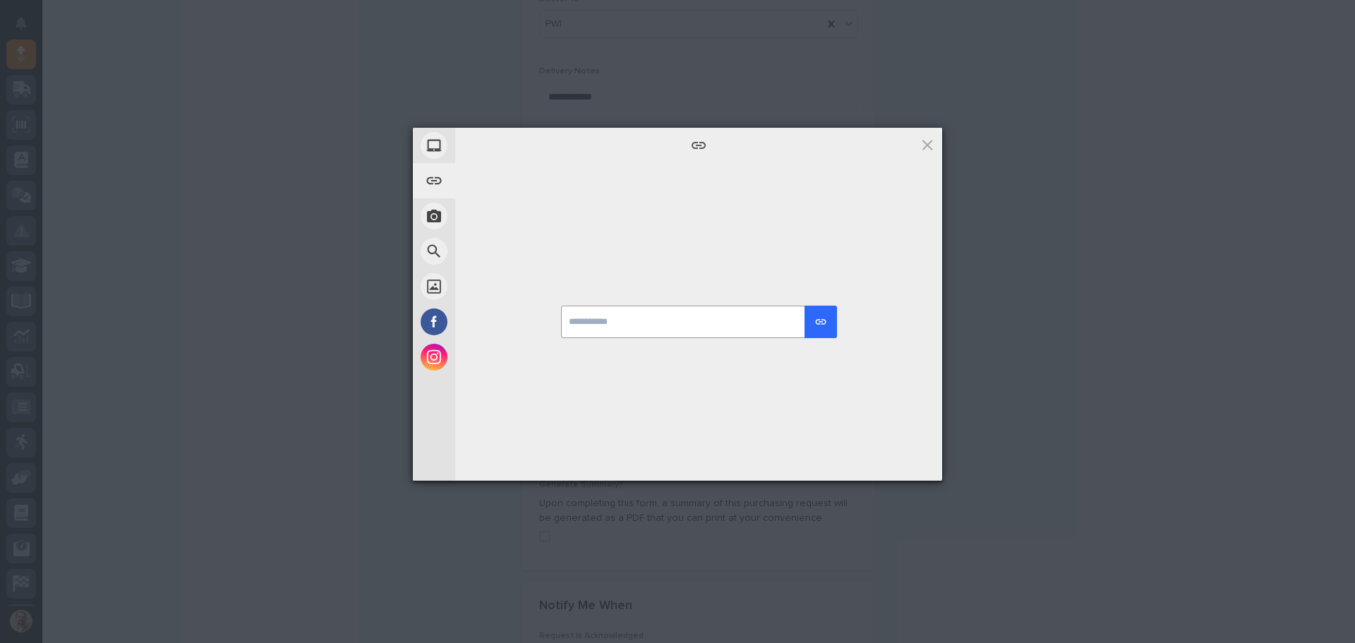
click at [608, 336] on input "url" at bounding box center [698, 322] width 275 height 32
paste input "**********"
type input "**********"
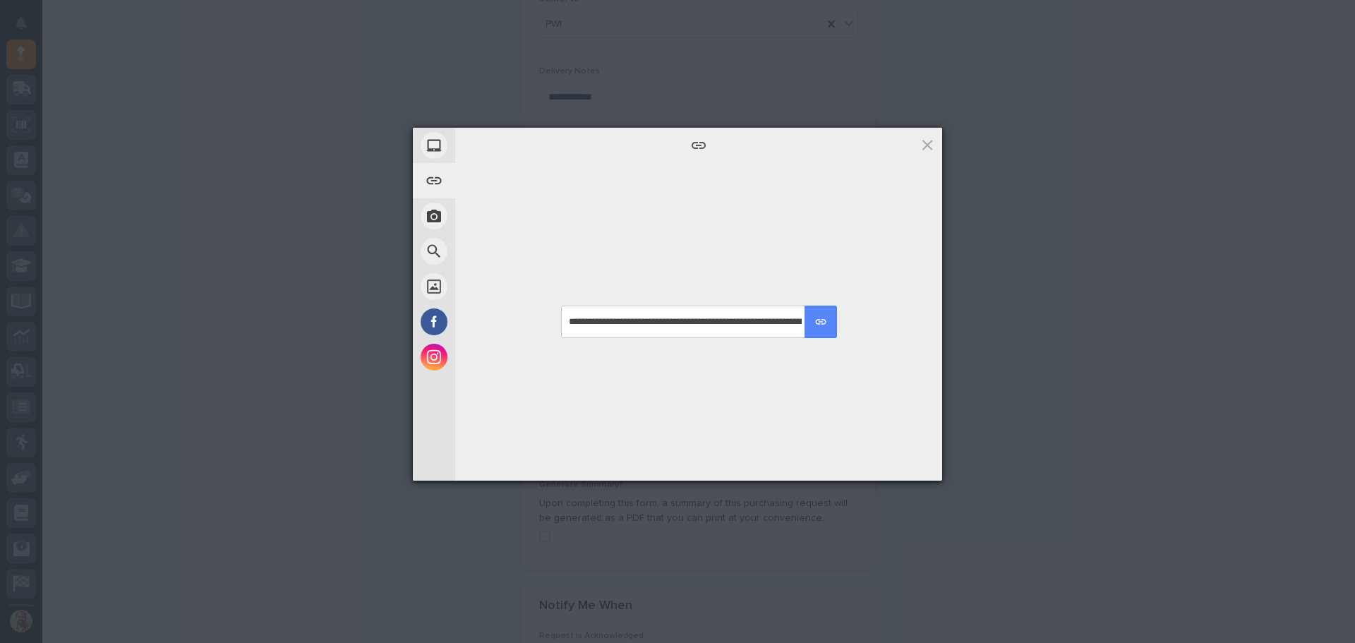
click at [823, 325] on div "submit" at bounding box center [821, 322] width 13 height 13
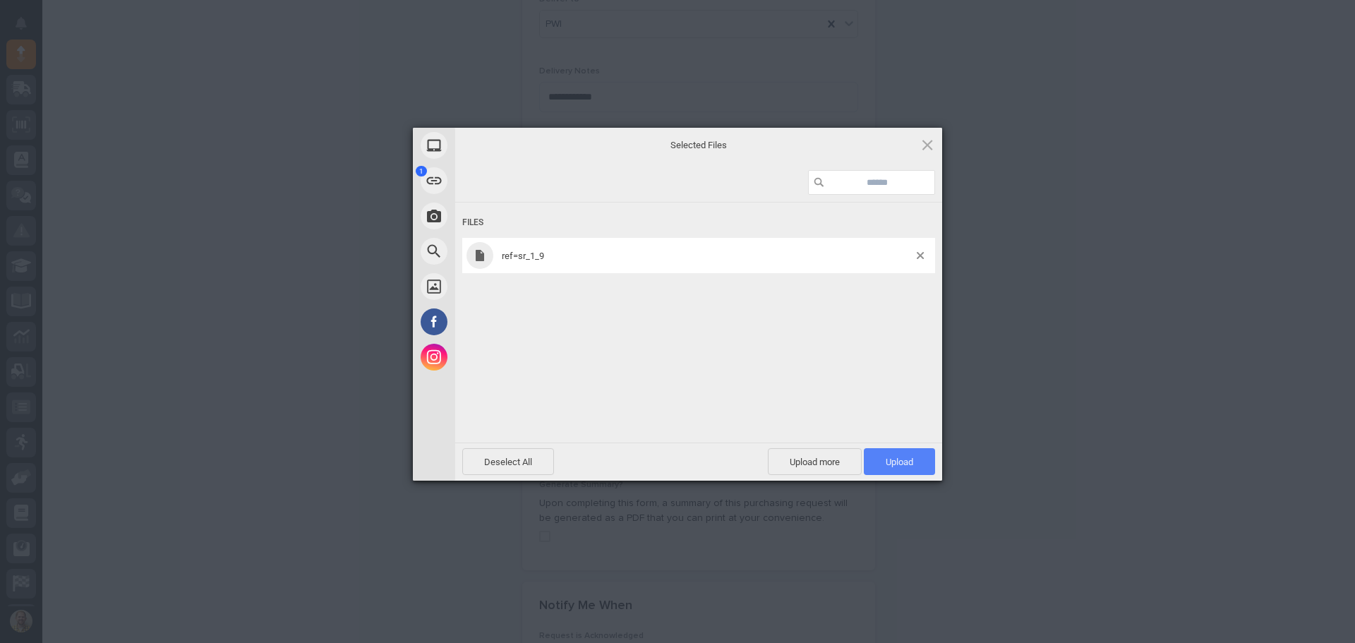
click at [906, 452] on span "Upload 1" at bounding box center [899, 461] width 71 height 27
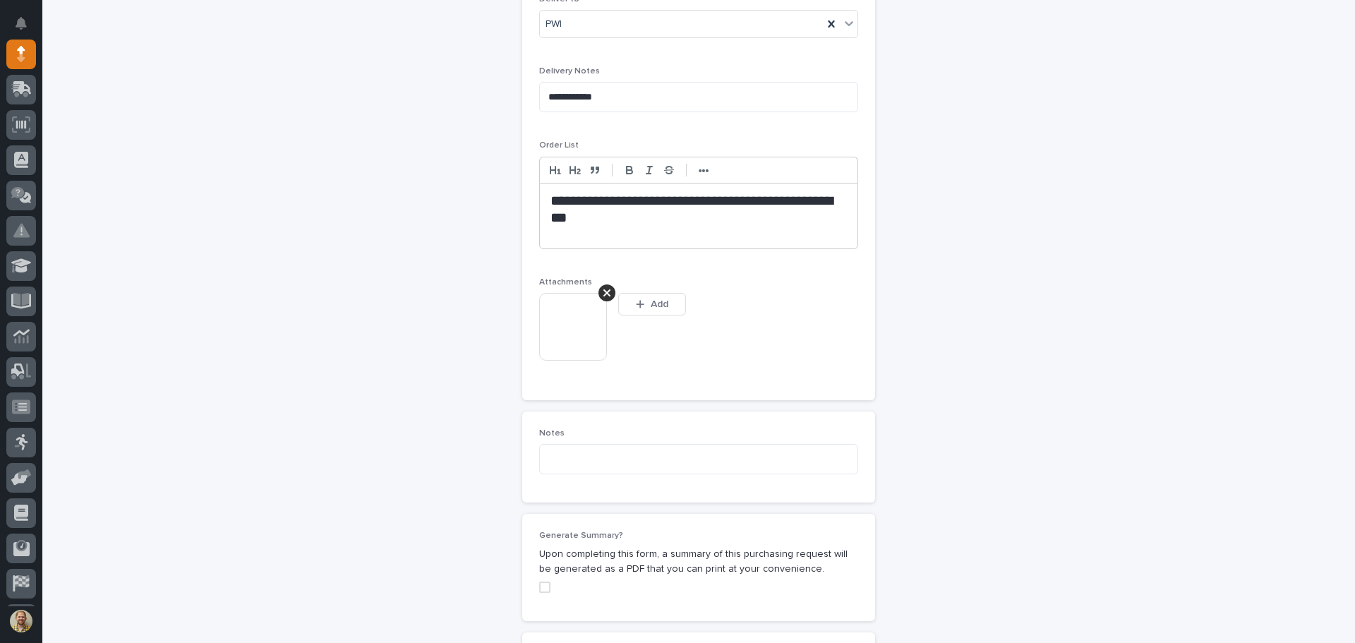
scroll to position [748, 0]
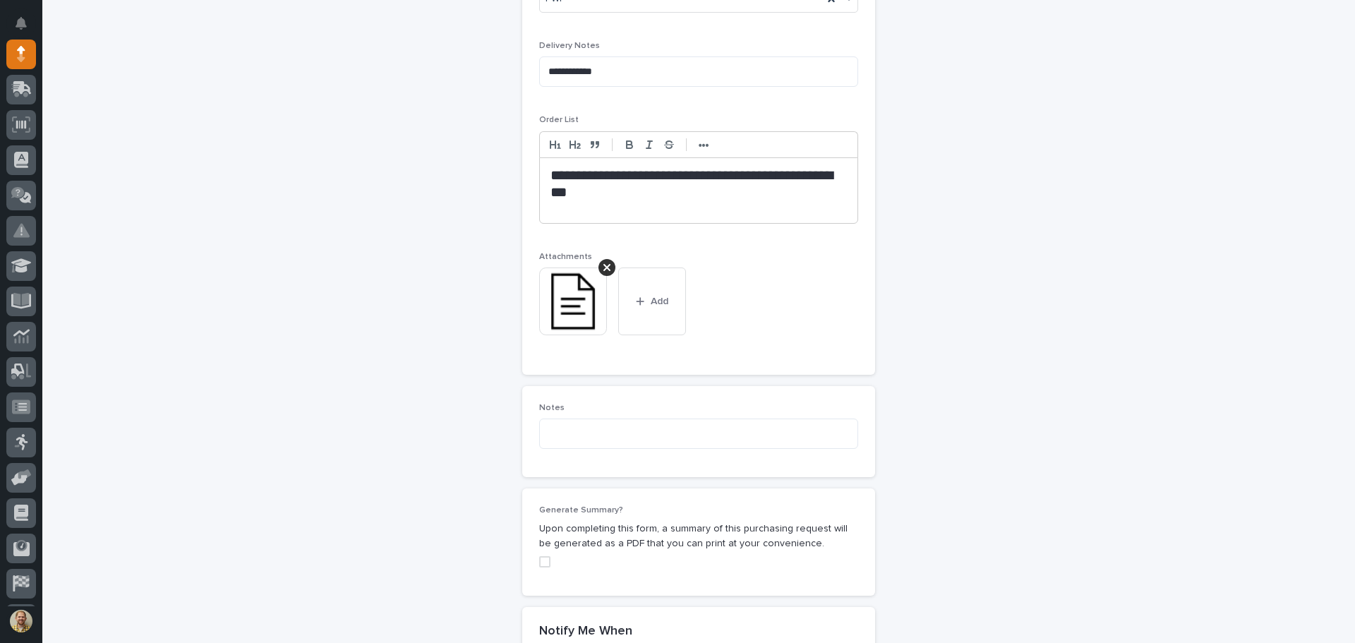
click at [568, 289] on img at bounding box center [573, 302] width 68 height 68
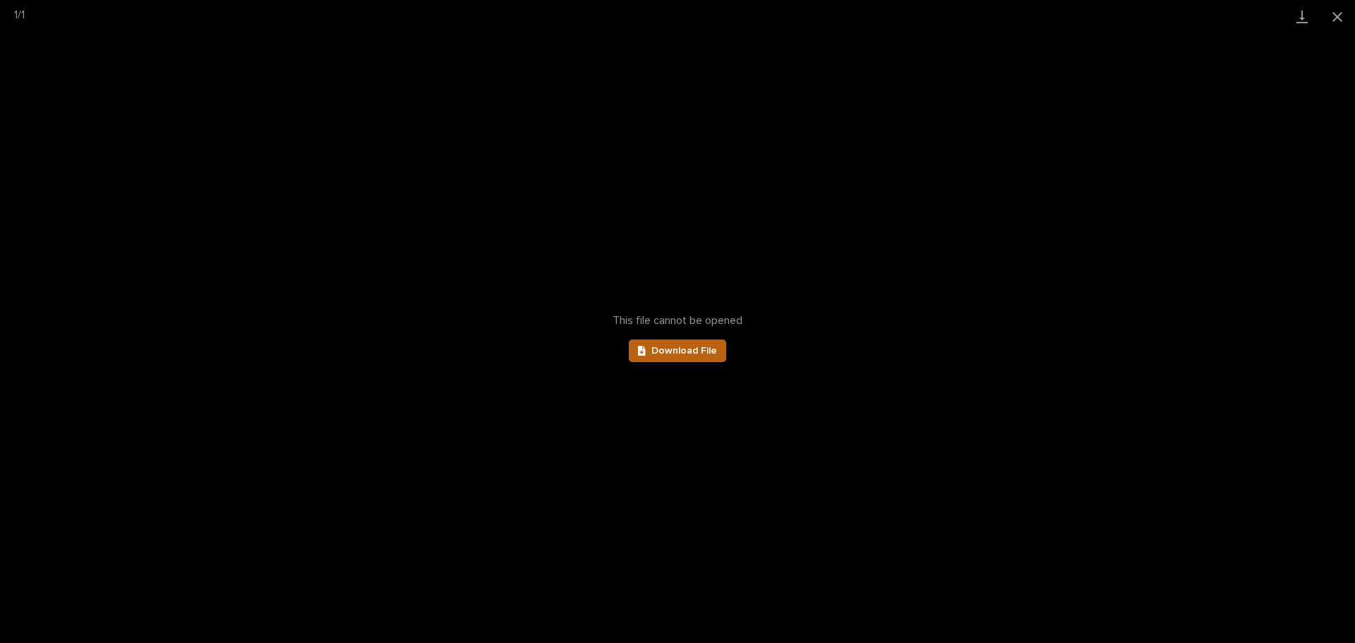
click at [671, 352] on span "Download File" at bounding box center [685, 351] width 66 height 10
click at [1345, 11] on button "Close gallery" at bounding box center [1337, 16] width 35 height 33
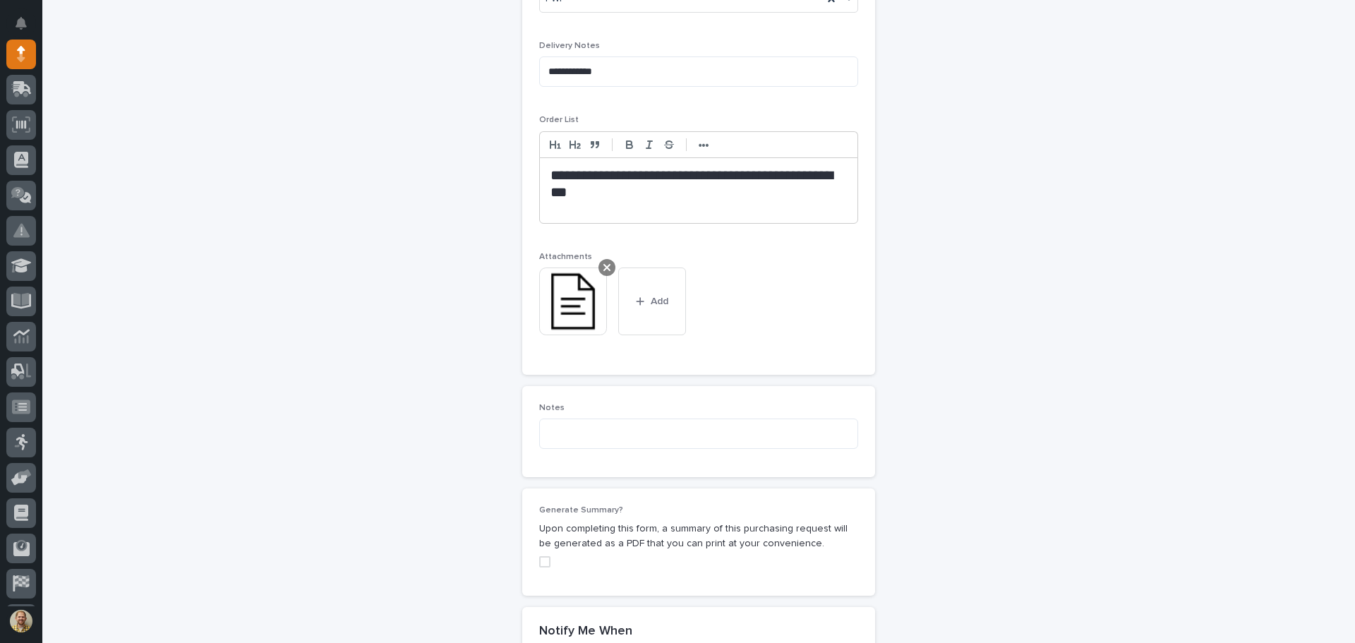
click at [604, 270] on icon at bounding box center [607, 267] width 7 height 11
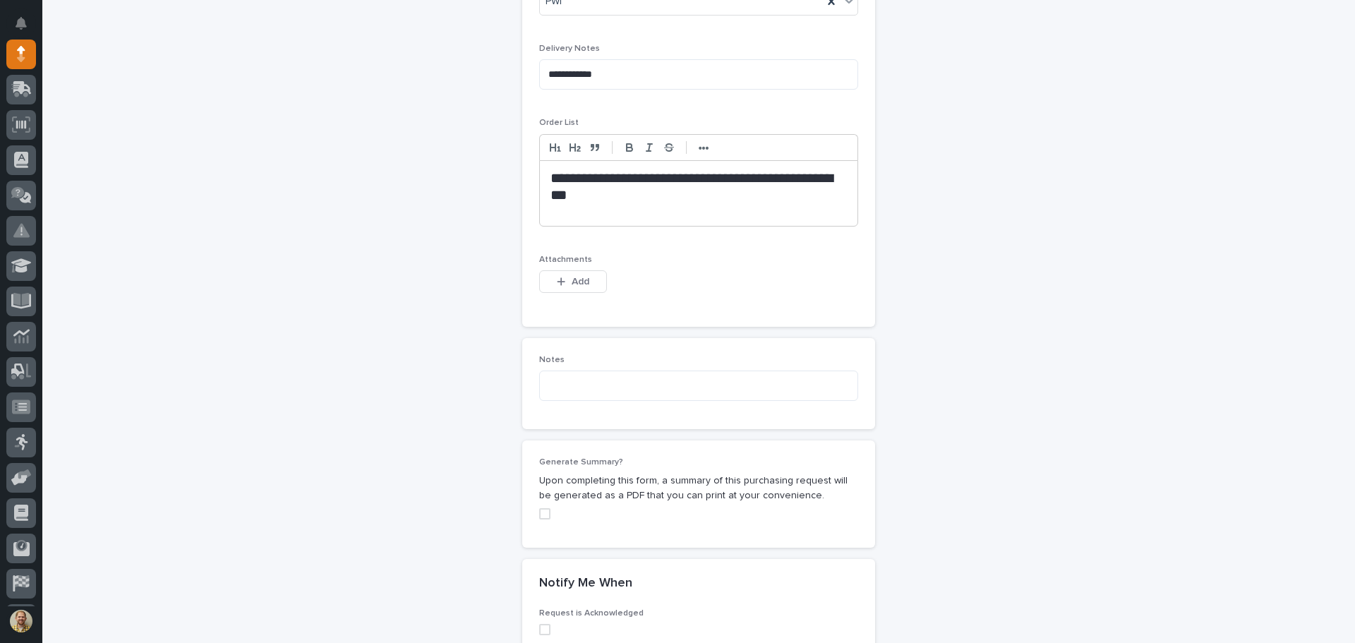
scroll to position [723, 0]
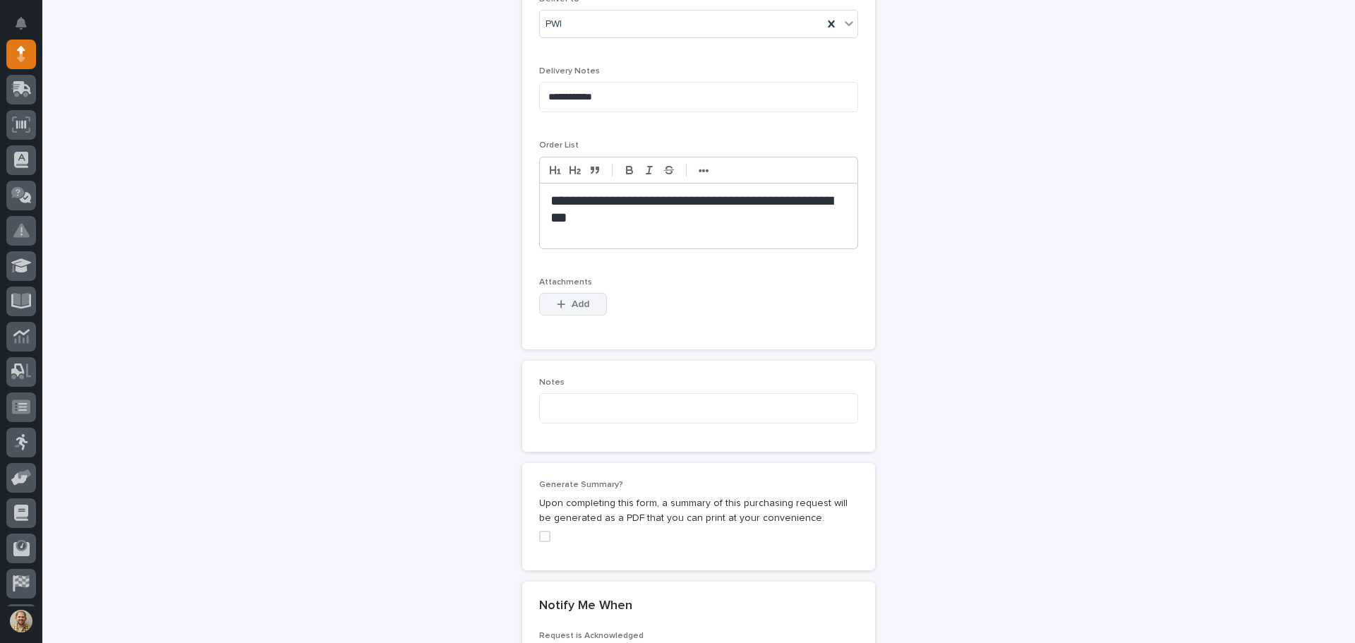
click at [583, 305] on span "Add" at bounding box center [581, 304] width 18 height 13
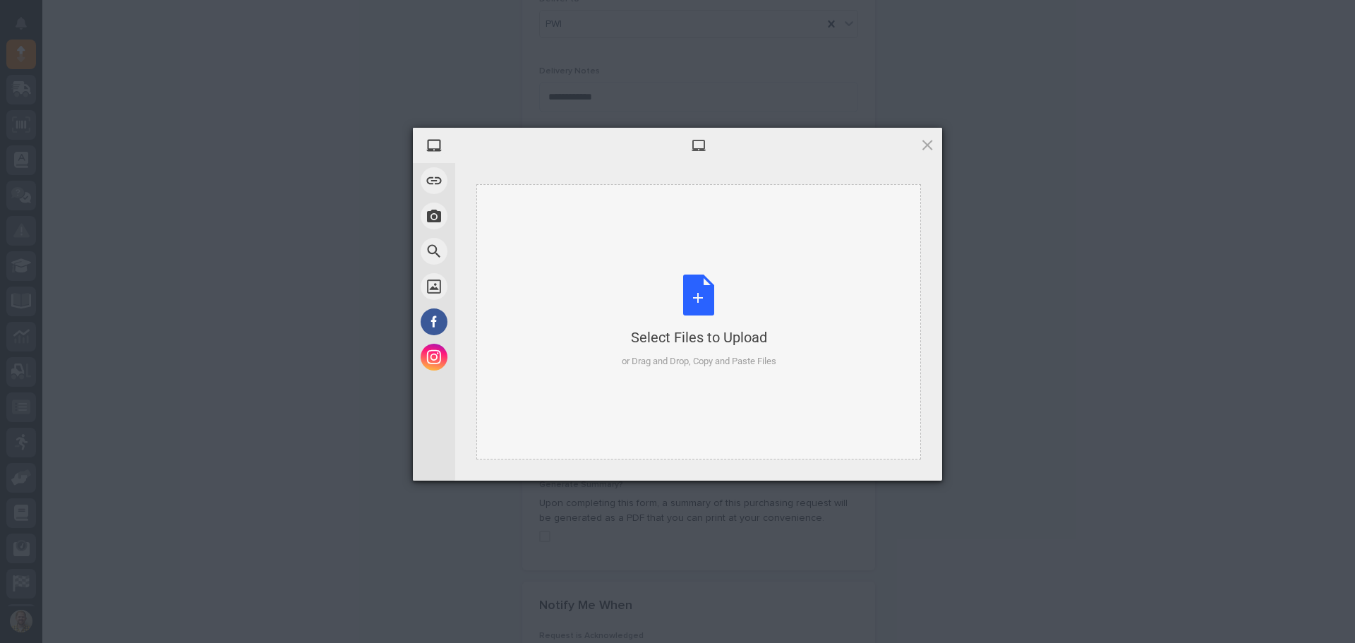
click at [577, 298] on div "Select Files to Upload or Drag and Drop, Copy and Paste Files" at bounding box center [698, 321] width 445 height 275
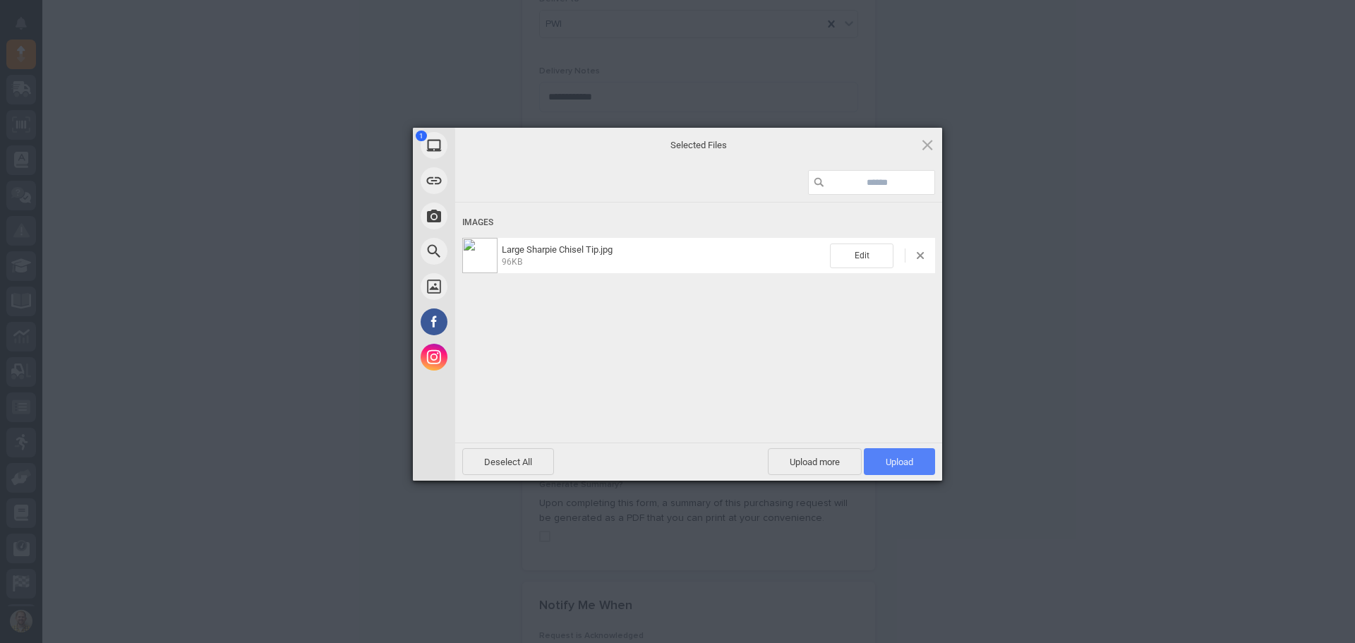
click at [897, 459] on span "Upload 1" at bounding box center [900, 462] width 28 height 11
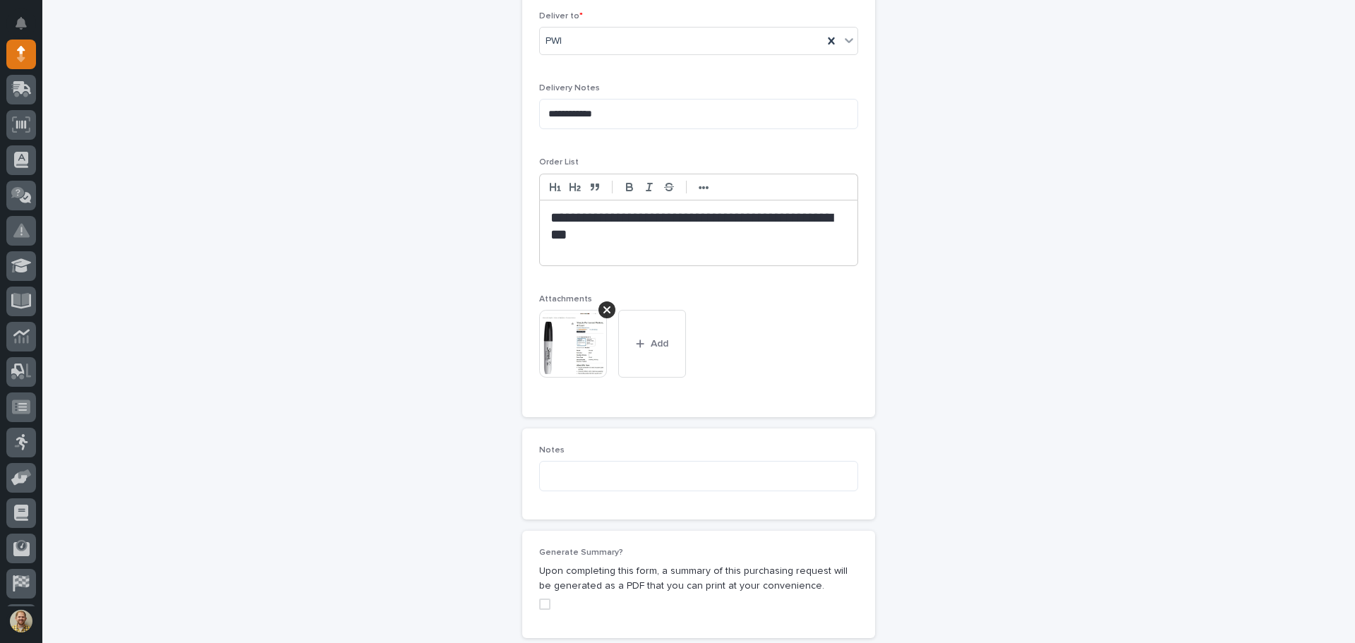
scroll to position [889, 0]
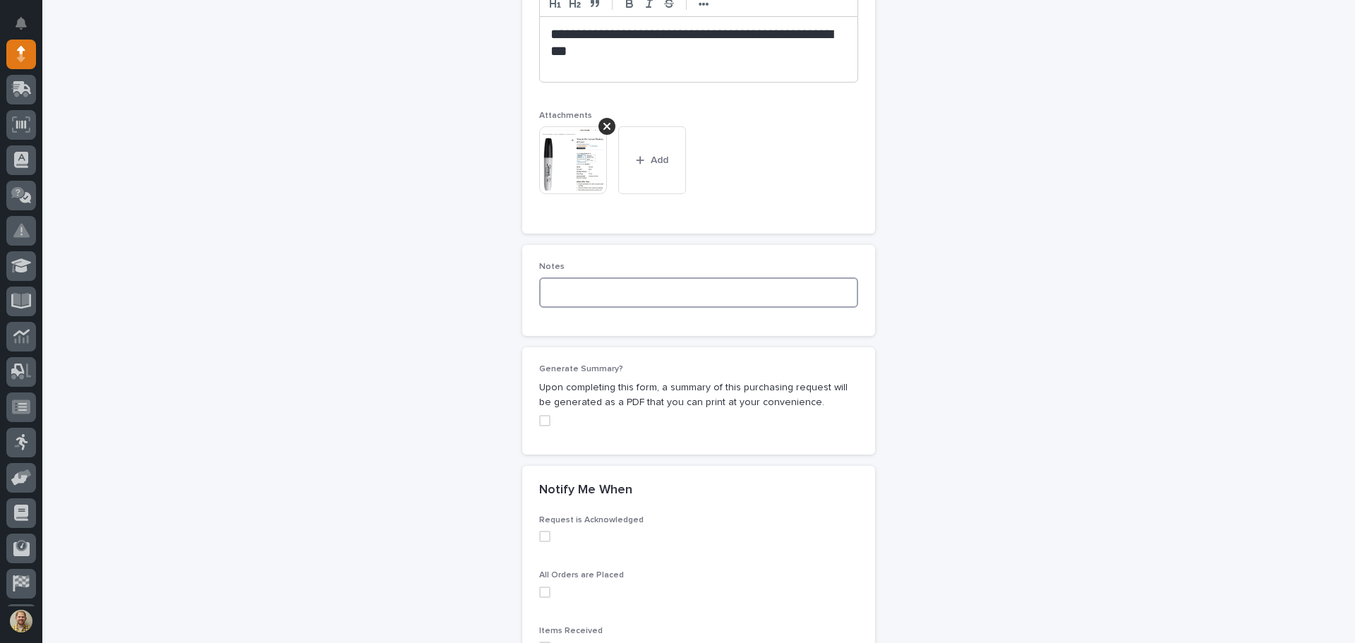
click at [632, 289] on textarea at bounding box center [698, 292] width 319 height 30
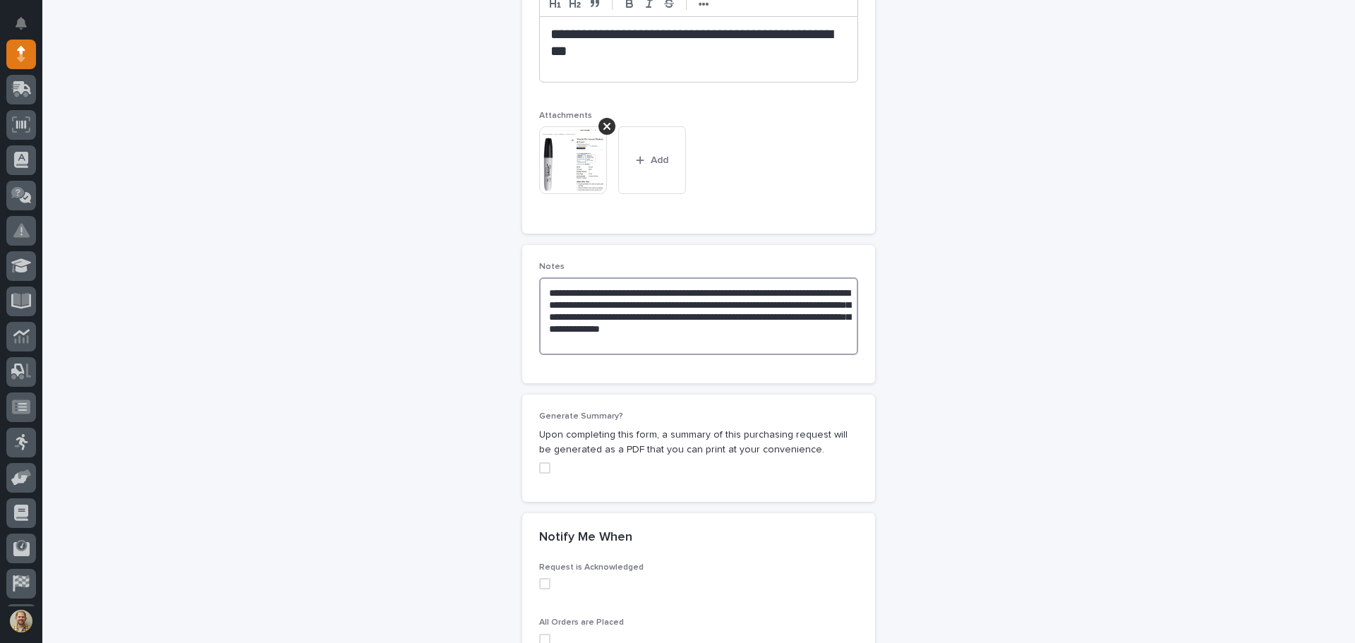
scroll to position [960, 0]
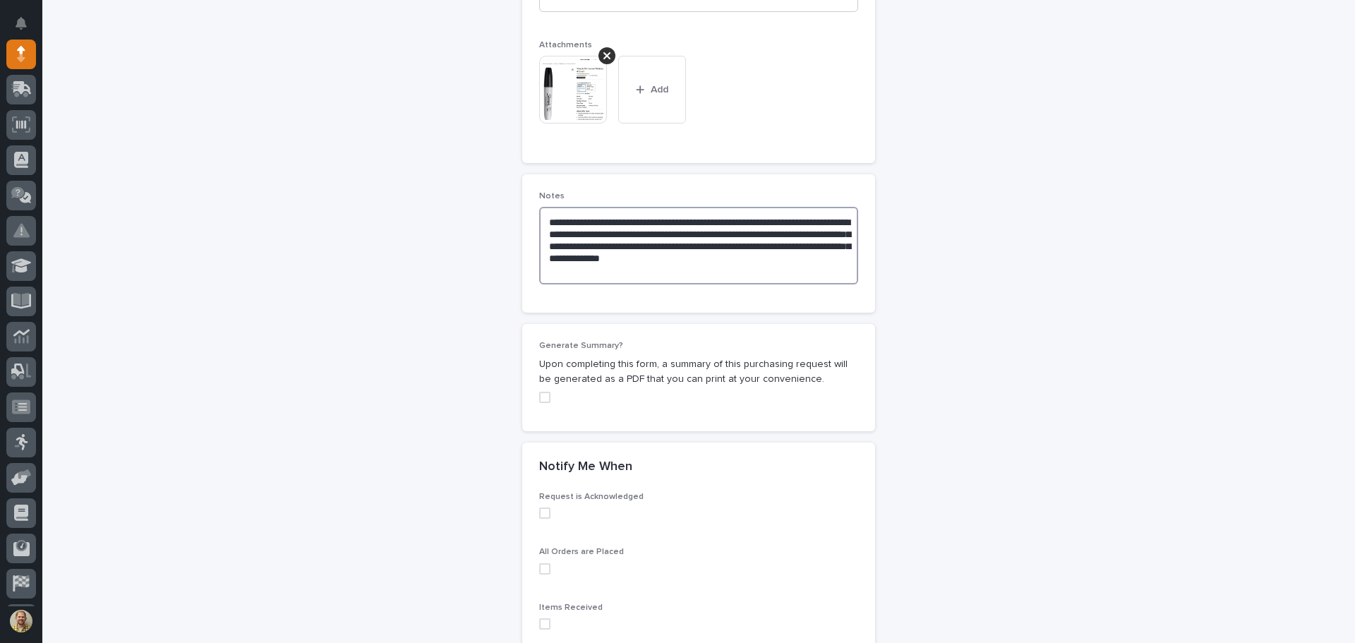
click at [542, 400] on span at bounding box center [544, 397] width 11 height 11
type textarea "**********"
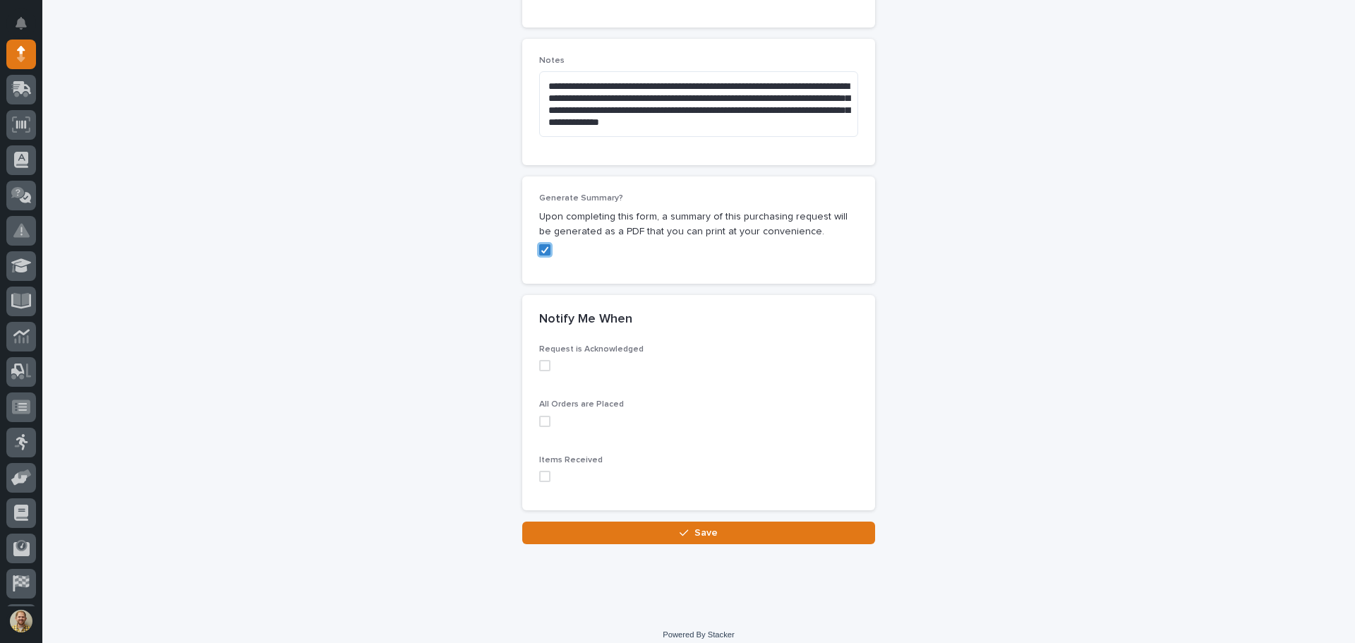
scroll to position [1101, 0]
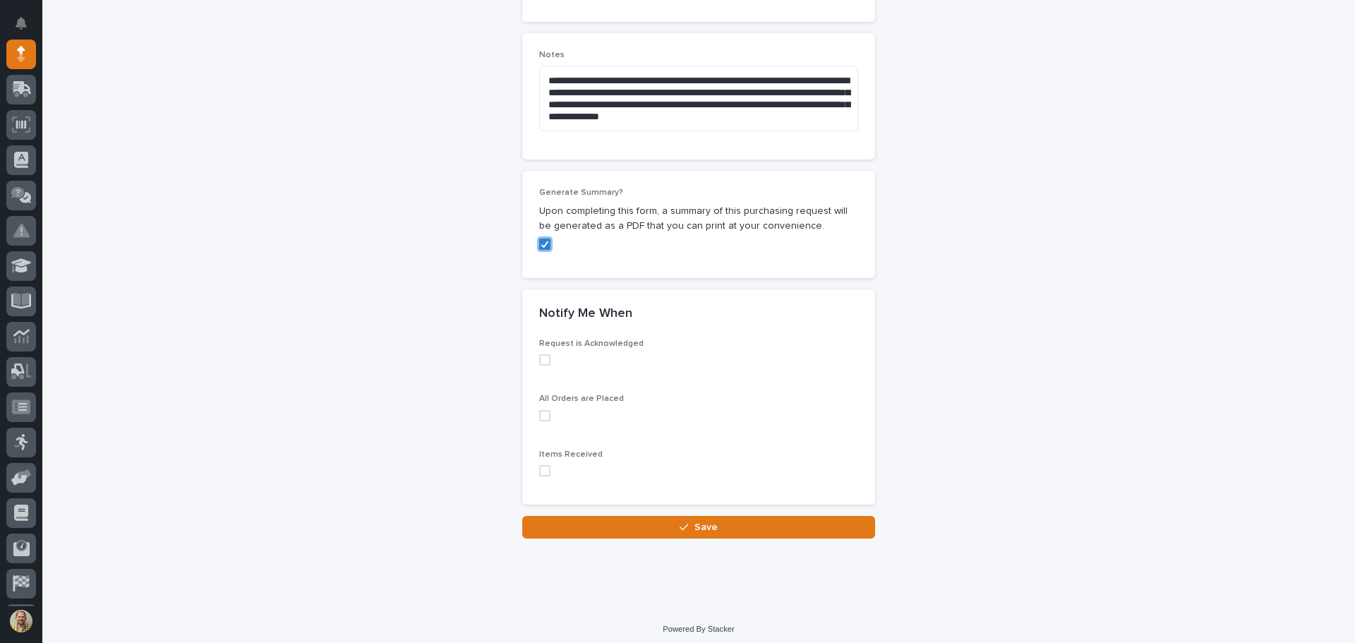
click at [541, 364] on span at bounding box center [544, 359] width 11 height 11
click at [539, 413] on span at bounding box center [544, 415] width 11 height 11
click at [539, 471] on span at bounding box center [544, 470] width 11 height 11
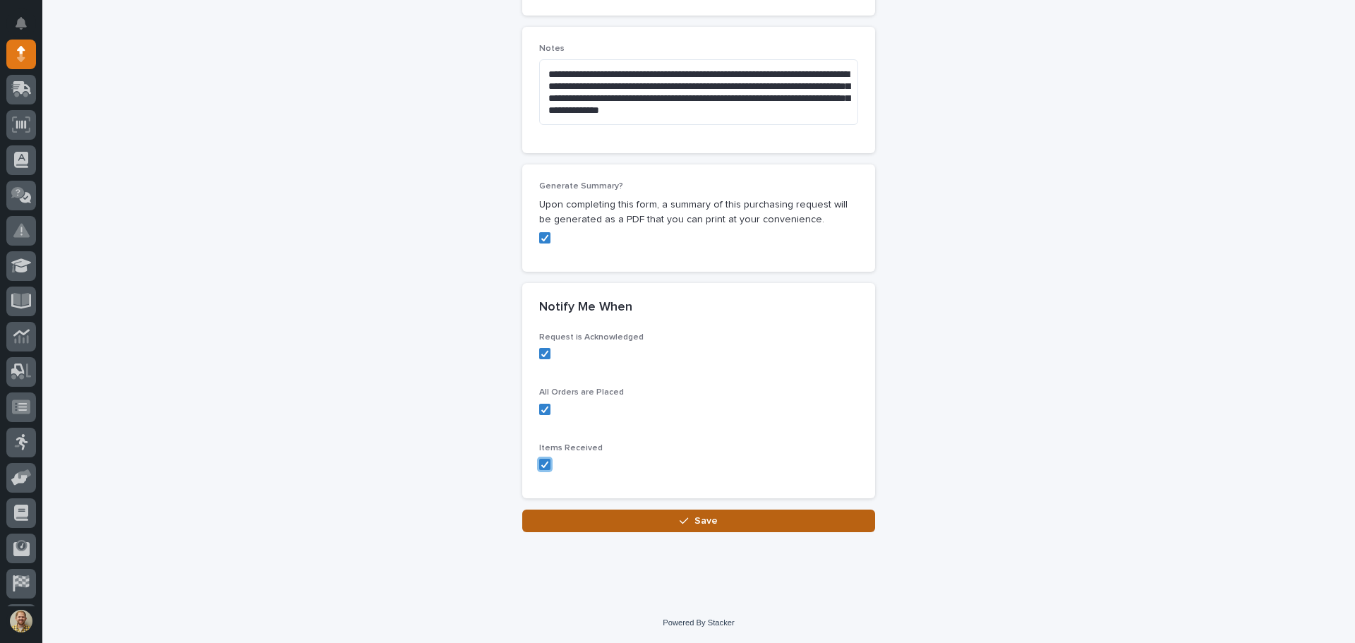
click at [699, 523] on span "Save" at bounding box center [706, 521] width 23 height 13
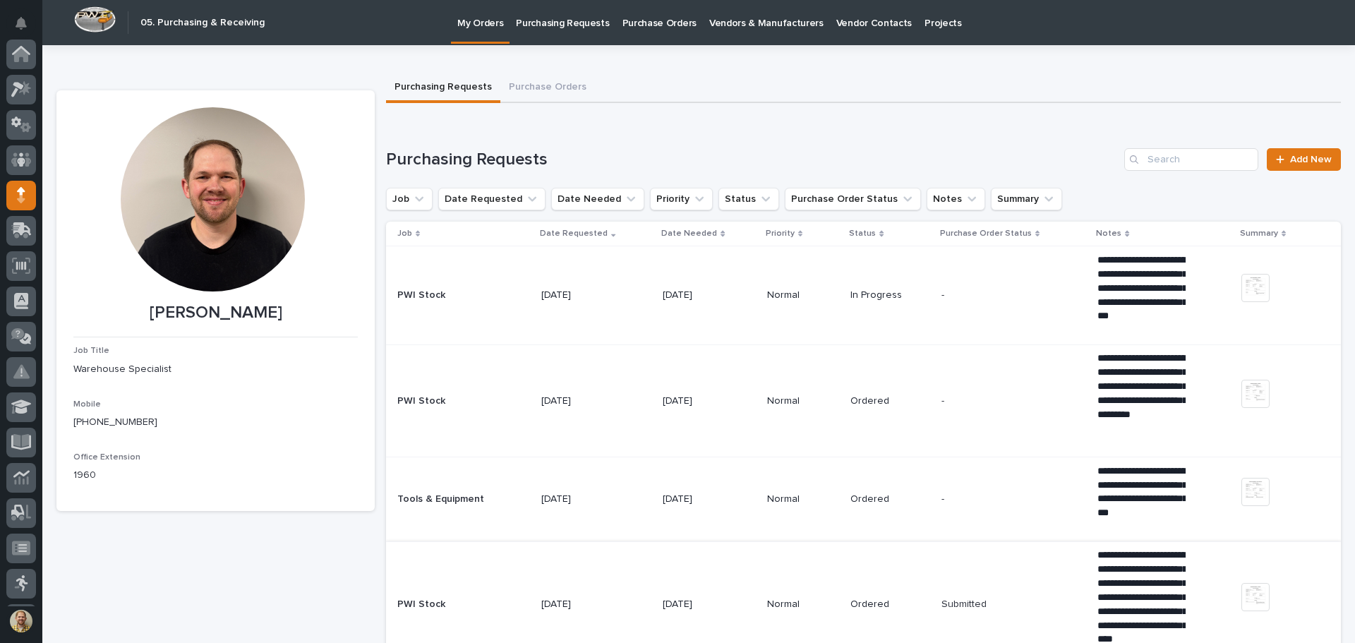
scroll to position [141, 0]
